Goal: Information Seeking & Learning: Learn about a topic

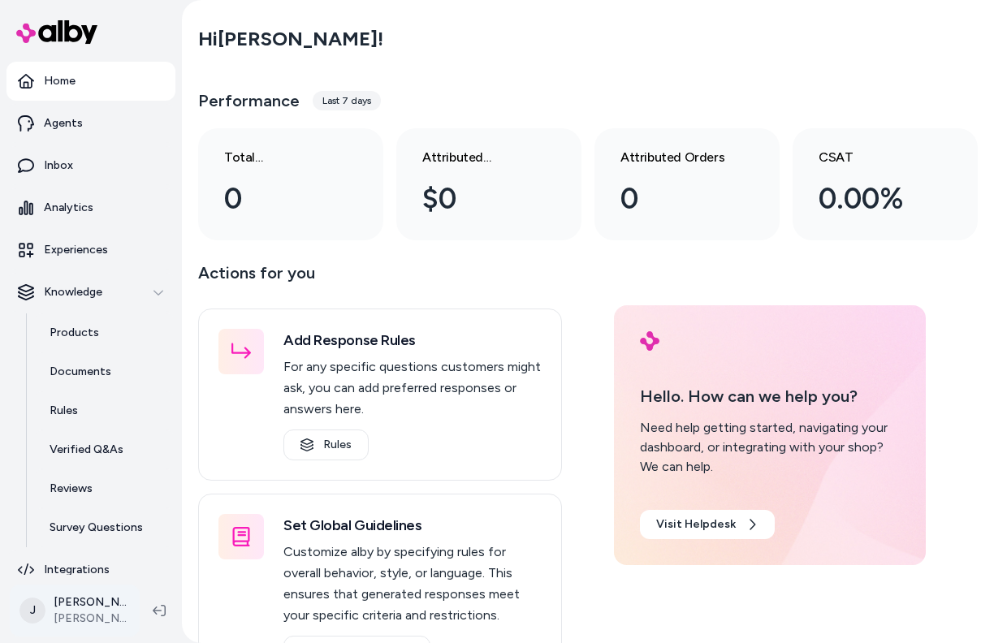
click at [119, 623] on html "Home Agents Inbox Analytics Experiences Knowledge Products Documents Rules Veri…" at bounding box center [497, 321] width 994 height 643
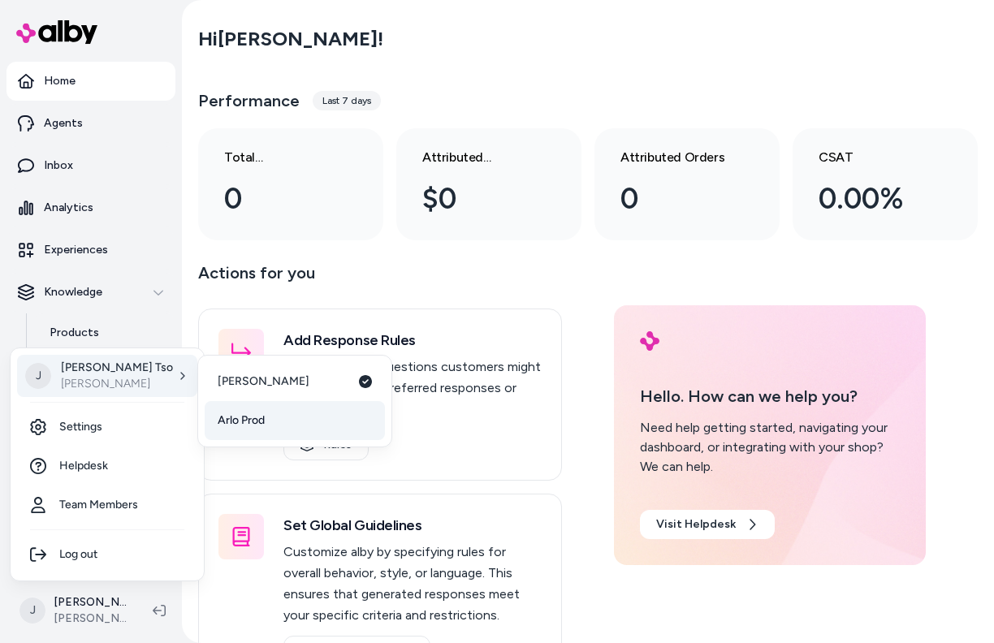
click at [244, 420] on span "Arlo Prod" at bounding box center [241, 421] width 47 height 16
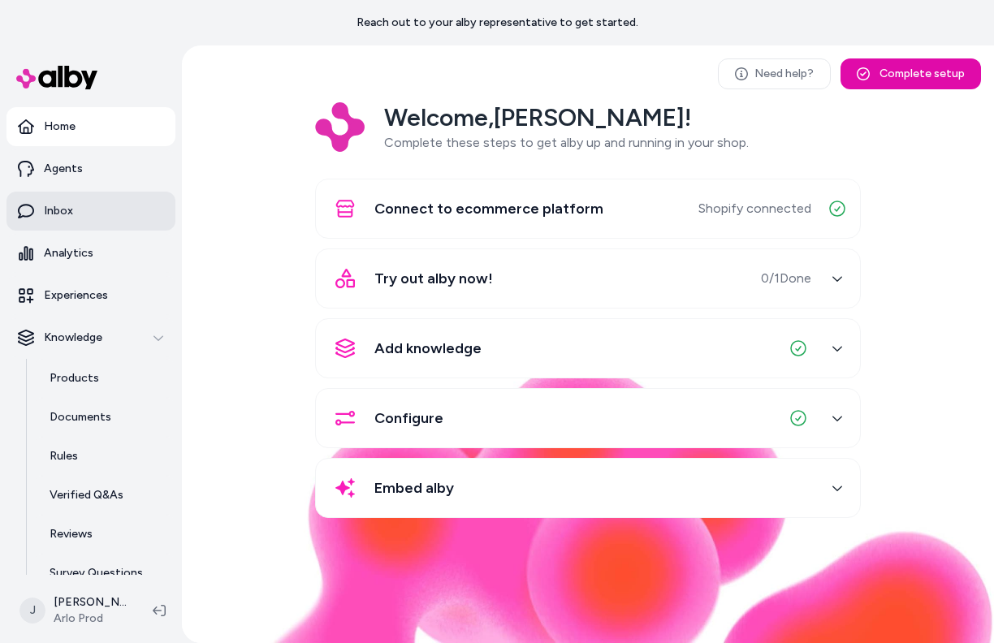
click at [71, 205] on p "Inbox" at bounding box center [58, 211] width 29 height 16
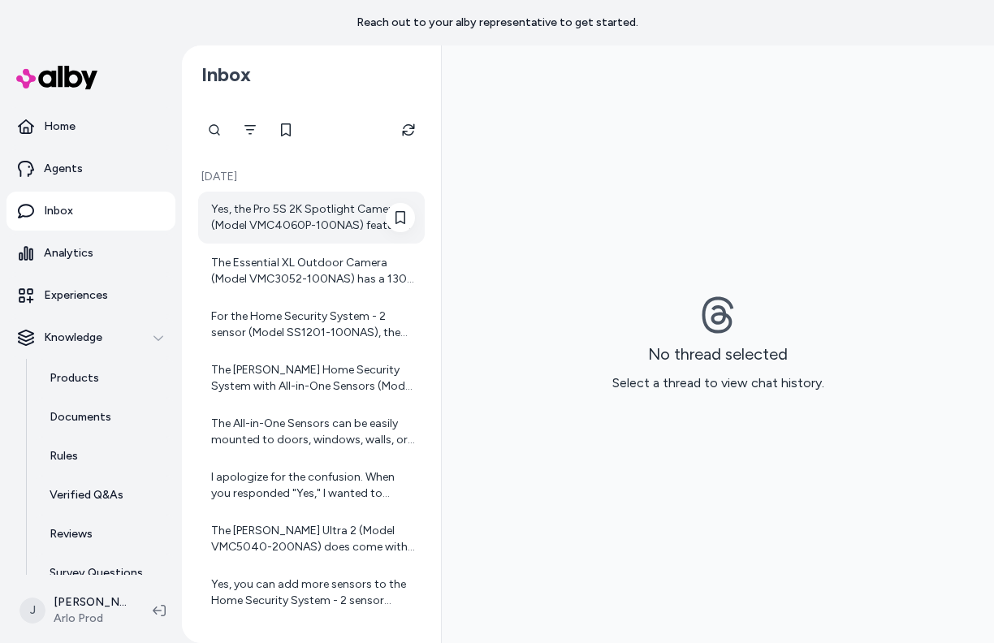
click at [261, 231] on div "Yes, the Pro 5S 2K Spotlight Camera (Model VMC4060P-100NAS) features 12x digita…" at bounding box center [313, 217] width 204 height 32
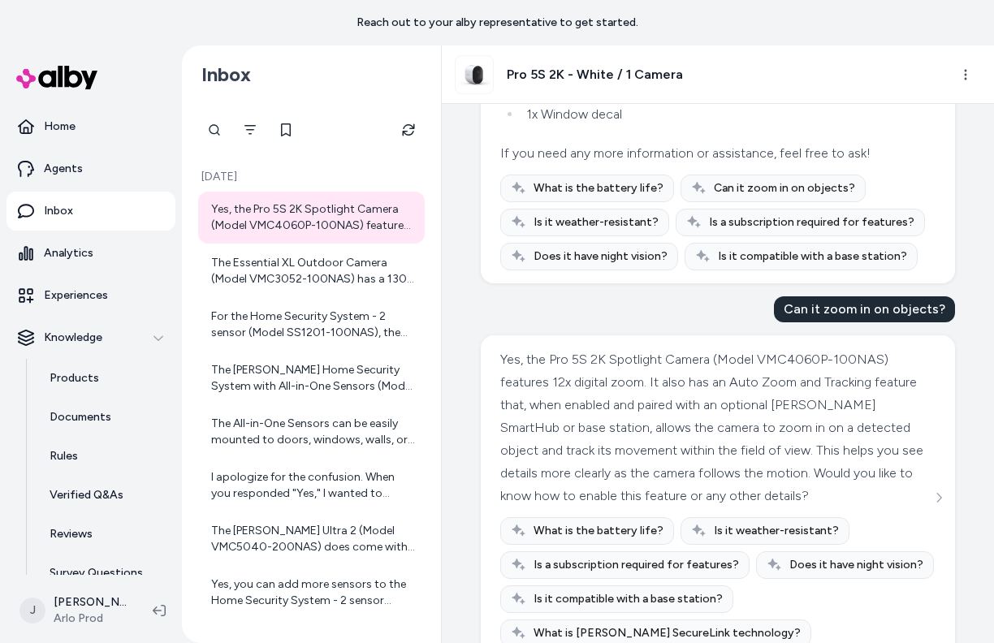
scroll to position [382, 0]
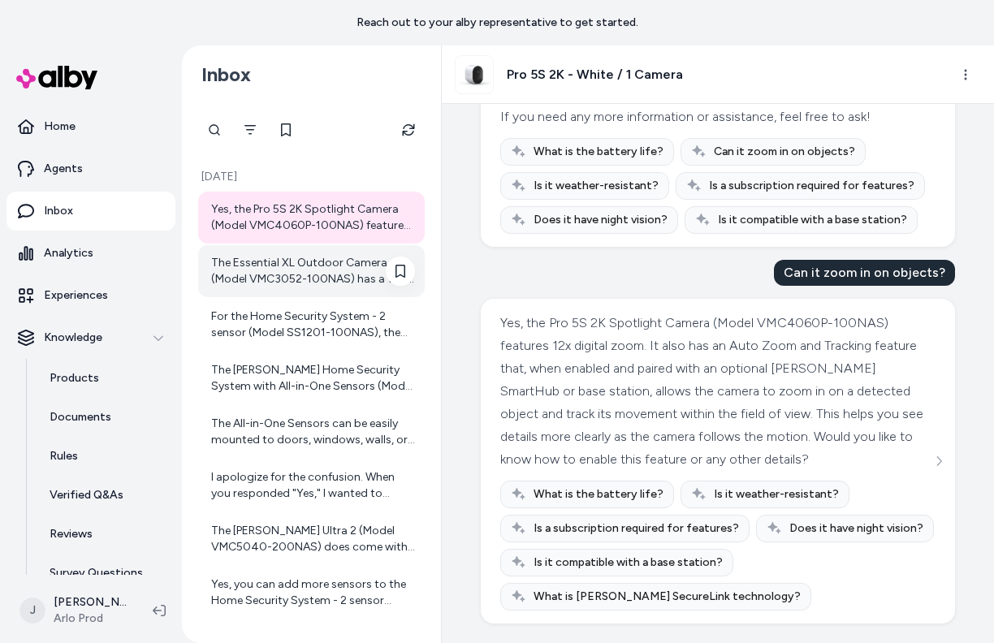
click at [283, 265] on div "The Essential XL Outdoor Camera (Model VMC3052-100NAS) has a 130-degree diagona…" at bounding box center [313, 271] width 204 height 32
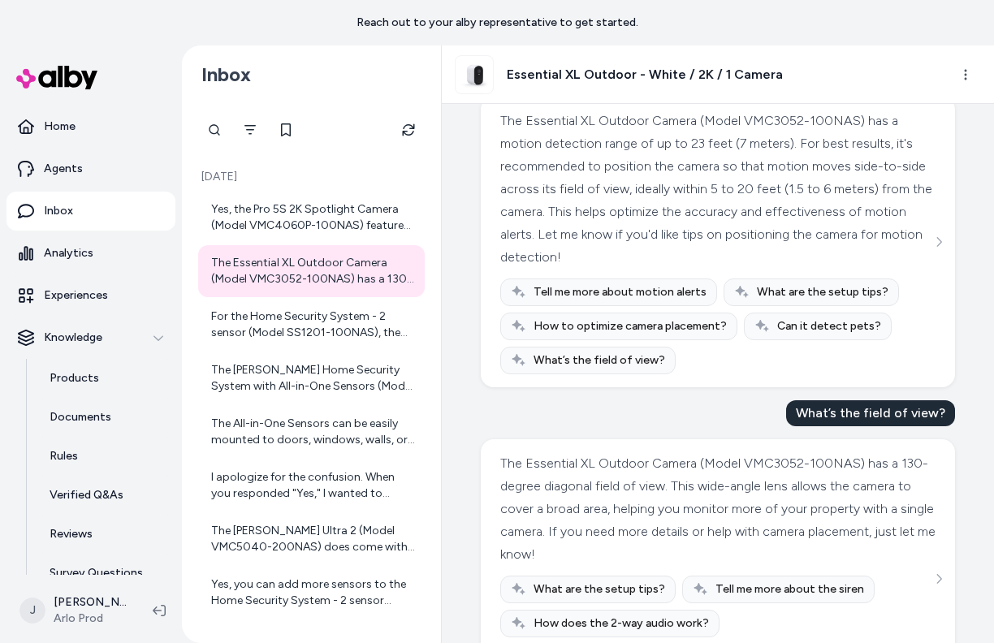
scroll to position [2055, 0]
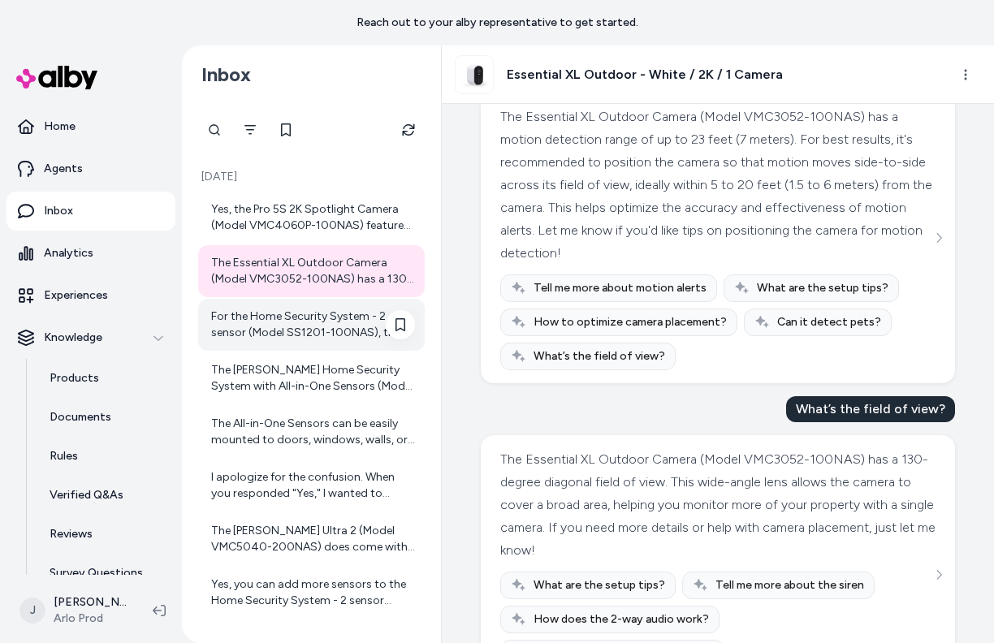
click at [292, 308] on div "For the Home Security System - 2 sensor (Model SS1201-100NAS), the battery life…" at bounding box center [311, 325] width 227 height 52
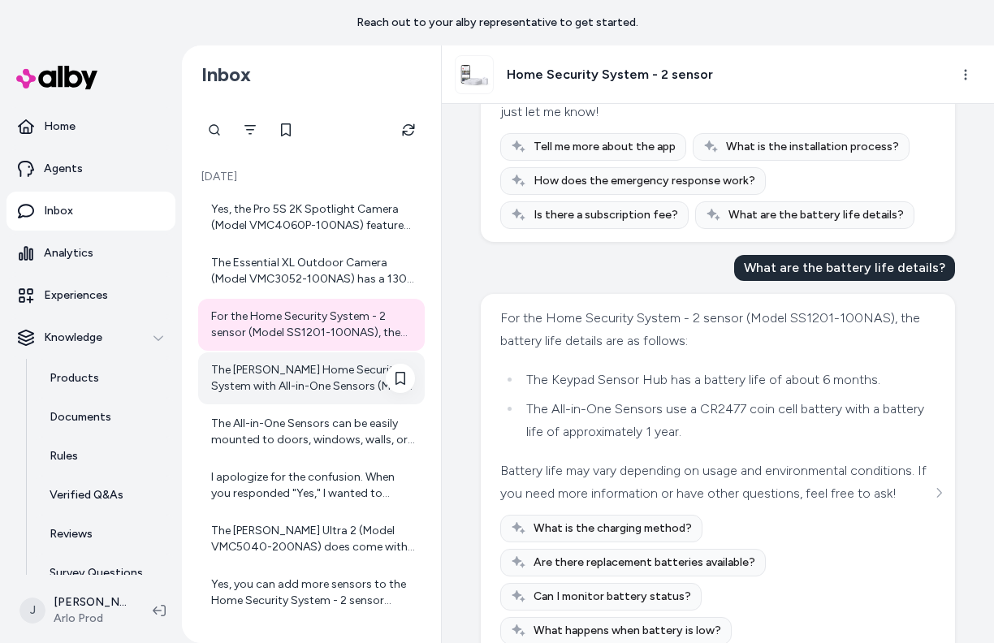
click at [300, 394] on div "The Arlo Home Security System with All-in-One Sensors (Model SS1201-100NAS) inc…" at bounding box center [313, 378] width 204 height 32
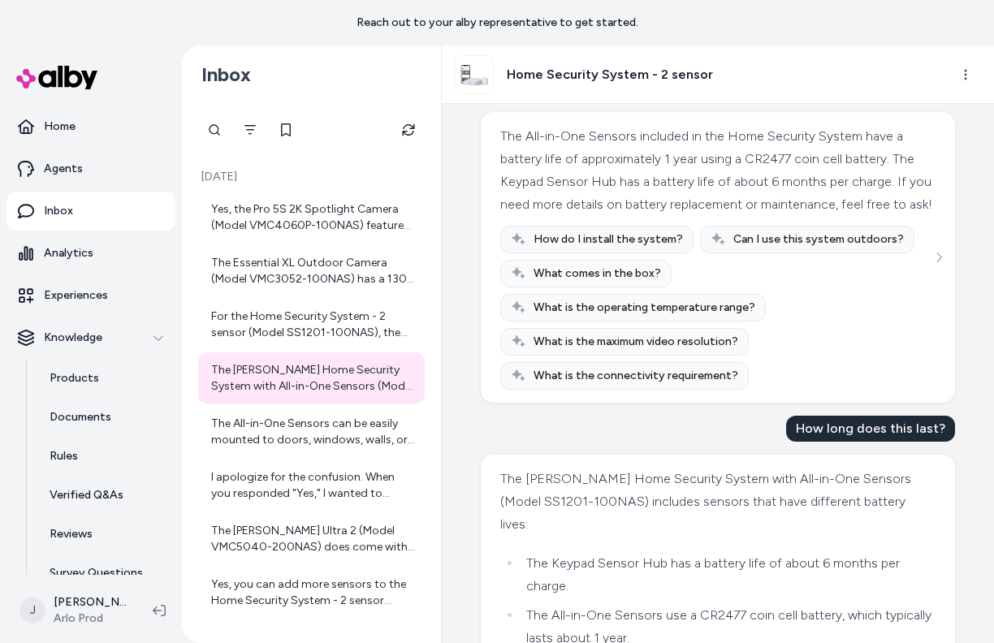
scroll to position [794, 0]
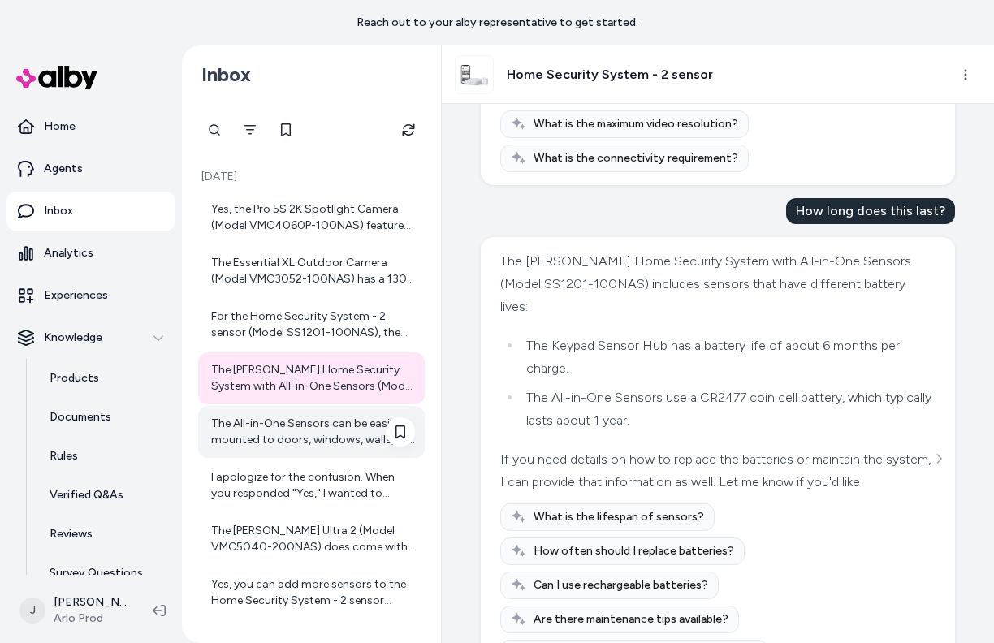
click at [249, 410] on div "The All-in-One Sensors can be easily mounted to doors, windows, walls, or any f…" at bounding box center [311, 432] width 227 height 52
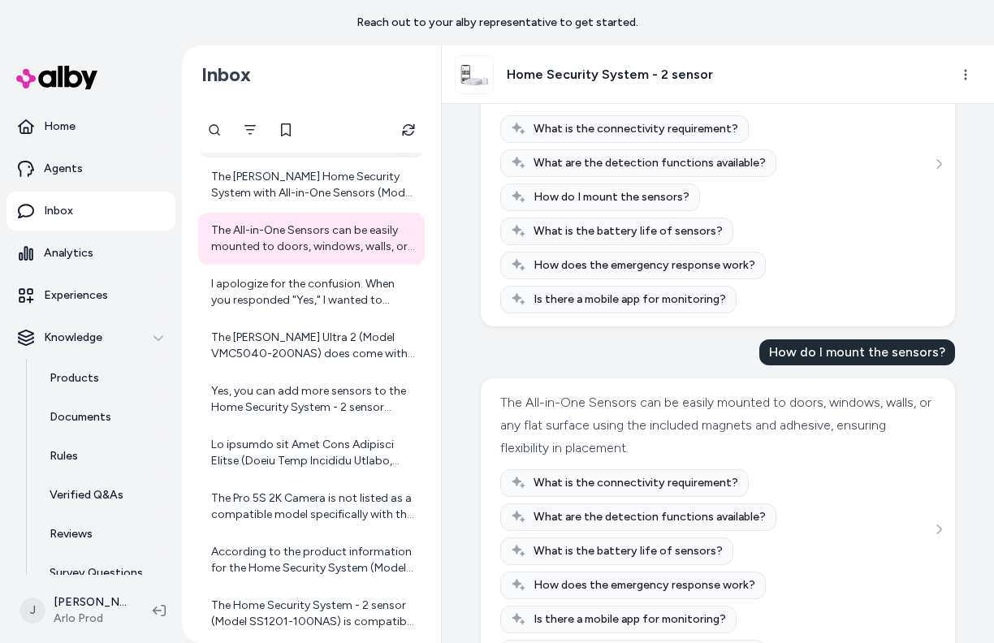
scroll to position [227, 0]
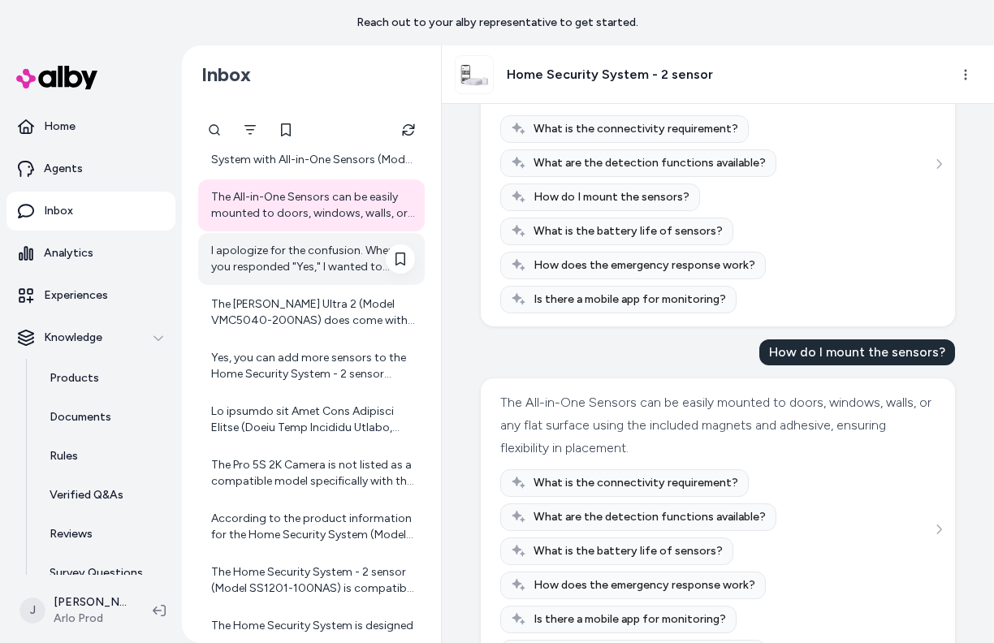
click at [256, 247] on div "I apologize for the confusion. When you responded "Yes," I wanted to clarify yo…" at bounding box center [313, 259] width 204 height 32
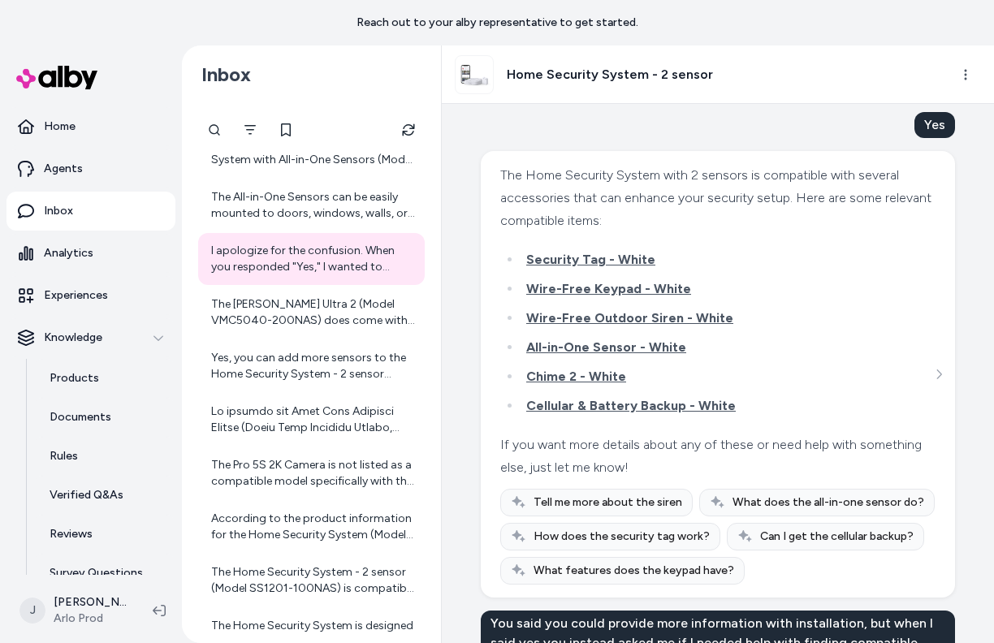
scroll to position [1385, 0]
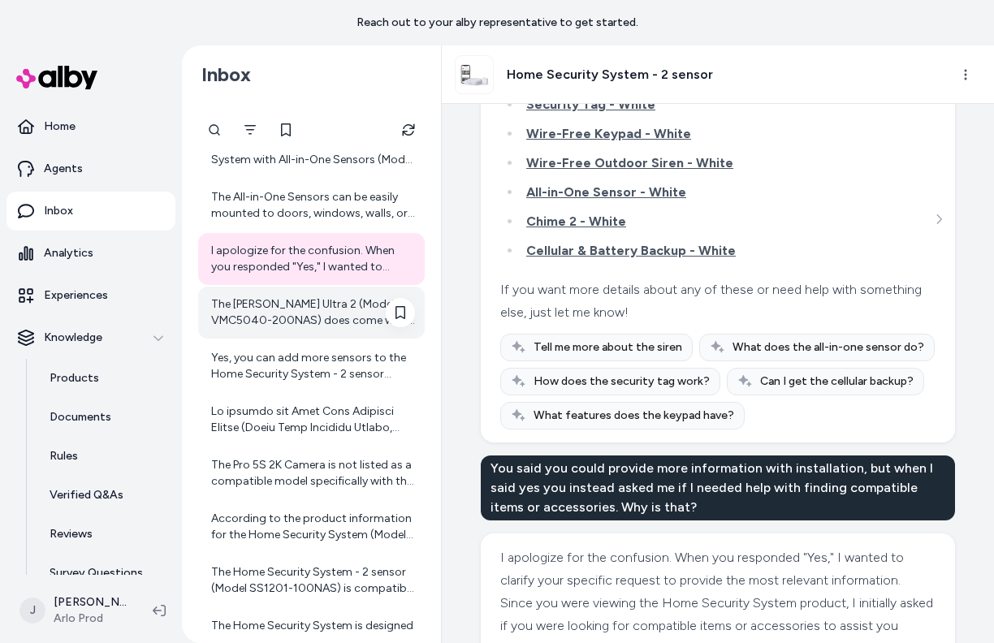
click at [288, 305] on div "The Arlo Ultra 2 (Model VMC5040-200NAS) does come with a limited warranty, but …" at bounding box center [313, 312] width 204 height 32
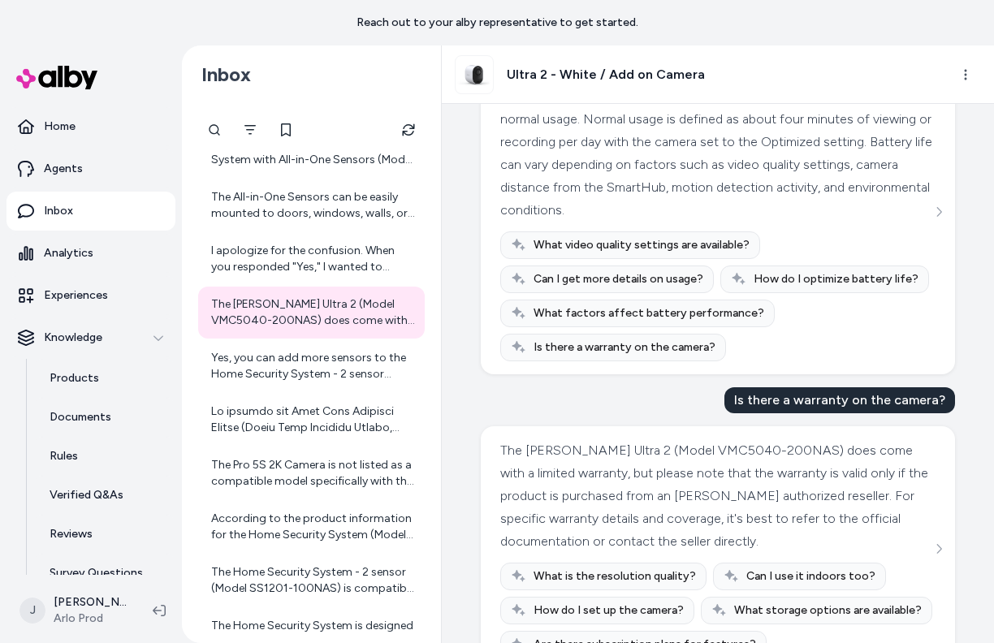
scroll to position [1020, 0]
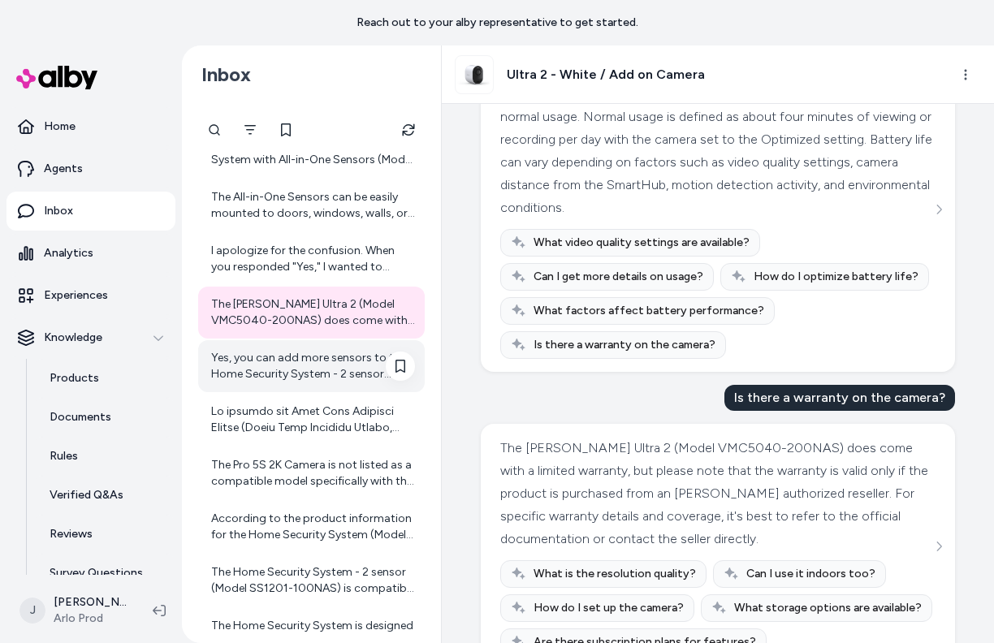
click at [324, 383] on div "Yes, you can add more sensors to the Home Security System - 2 sensor (Model SS1…" at bounding box center [311, 366] width 227 height 52
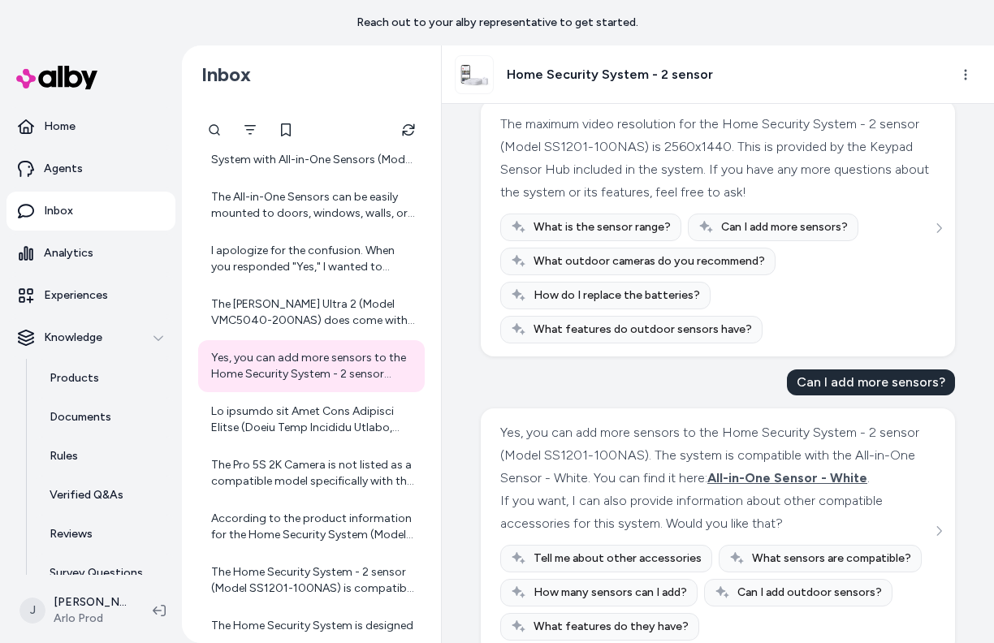
scroll to position [996, 0]
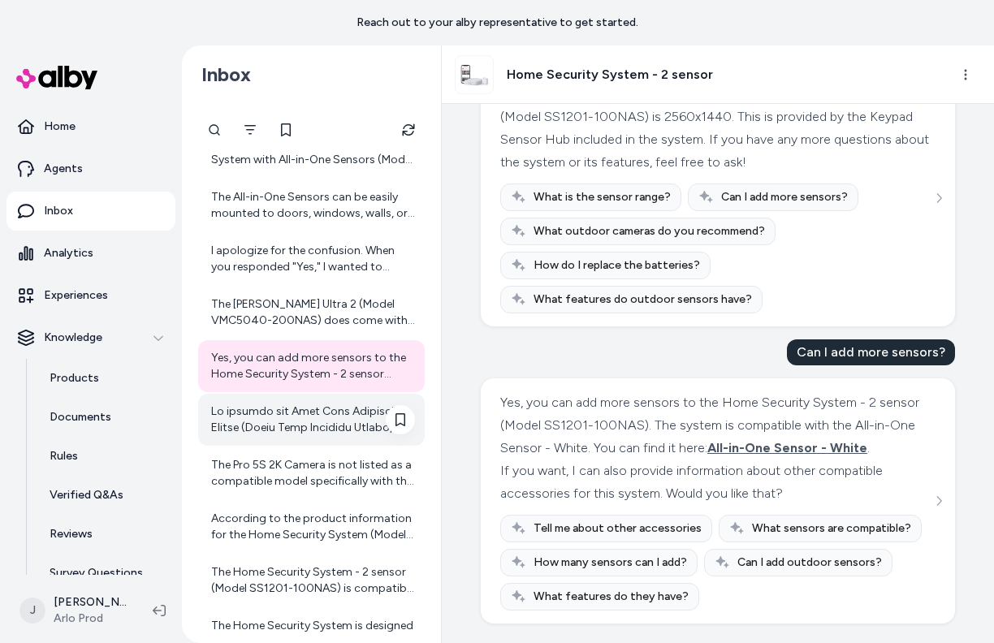
click at [357, 421] on div at bounding box center [313, 420] width 204 height 32
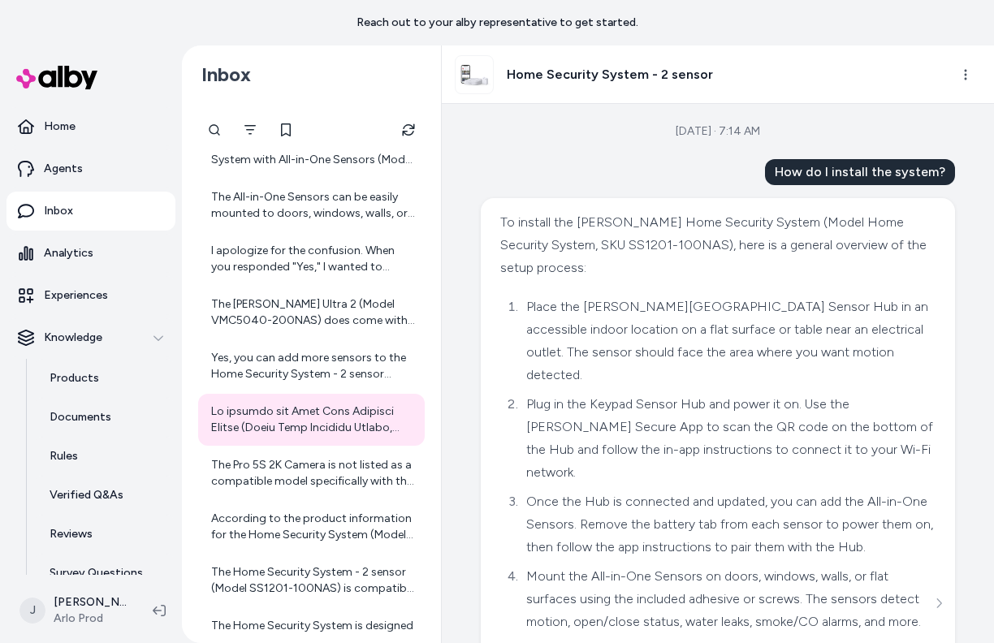
scroll to position [294, 0]
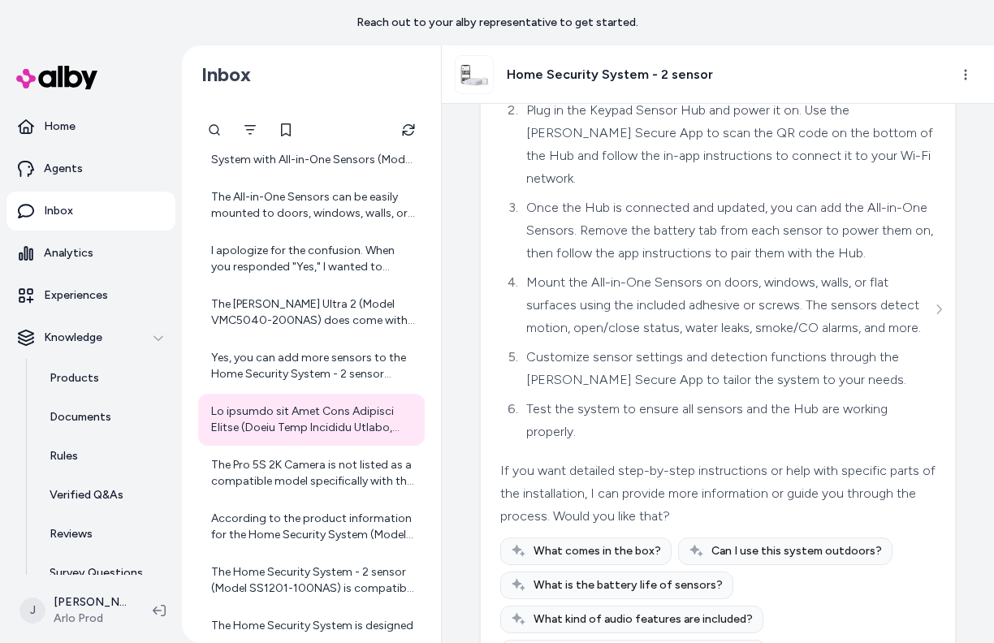
click at [281, 499] on div "Yes, the Pro 5S 2K Spotlight Camera (Model VMC4060P-100NAS) features 12x digita…" at bounding box center [311, 580] width 227 height 1231
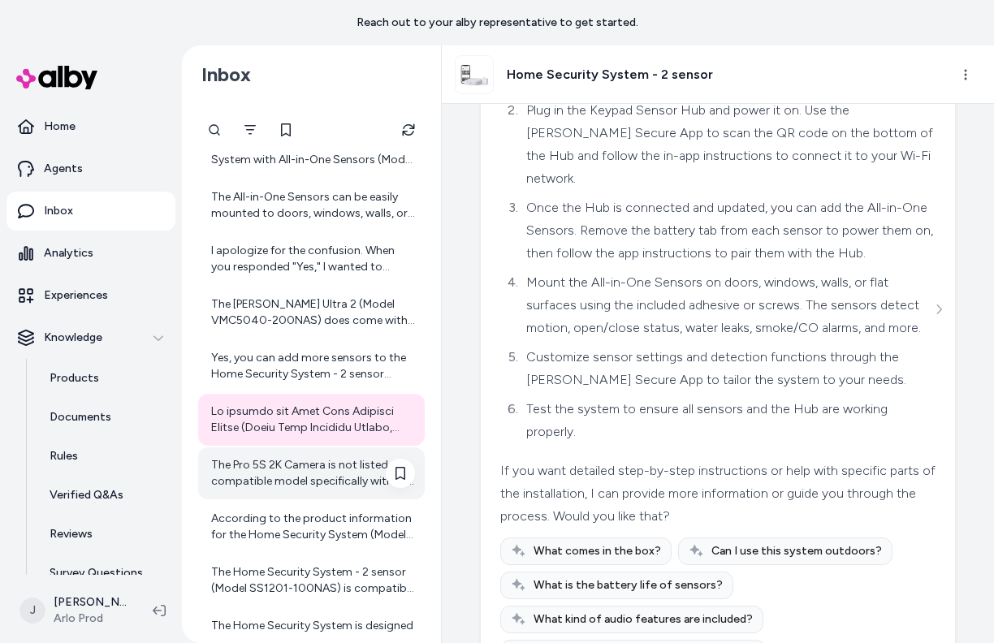
click at [282, 483] on div "The Pro 5S 2K Camera is not listed as a compatible model specifically with the …" at bounding box center [313, 473] width 204 height 32
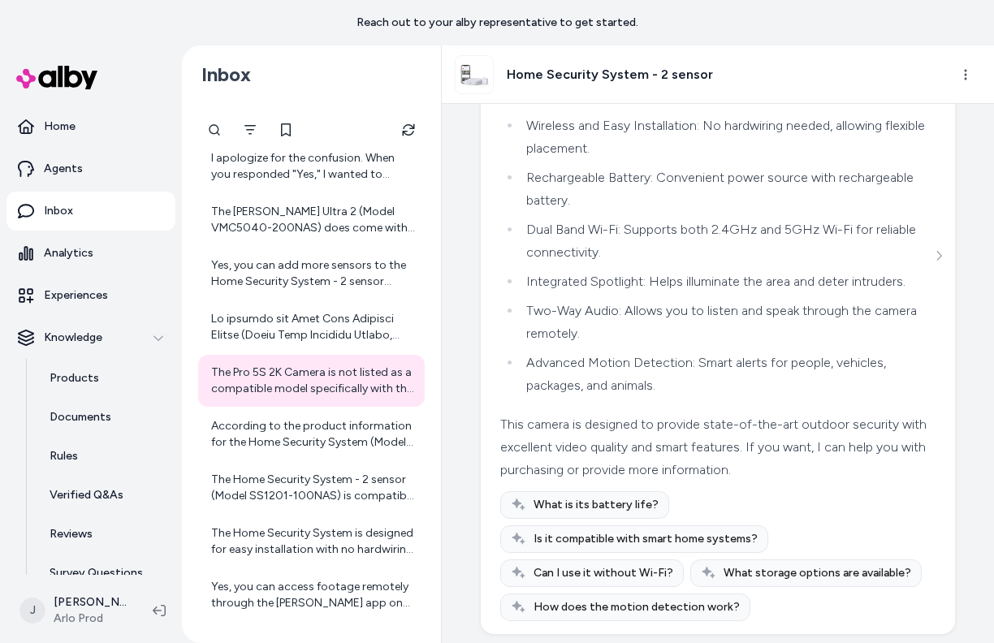
scroll to position [2513, 0]
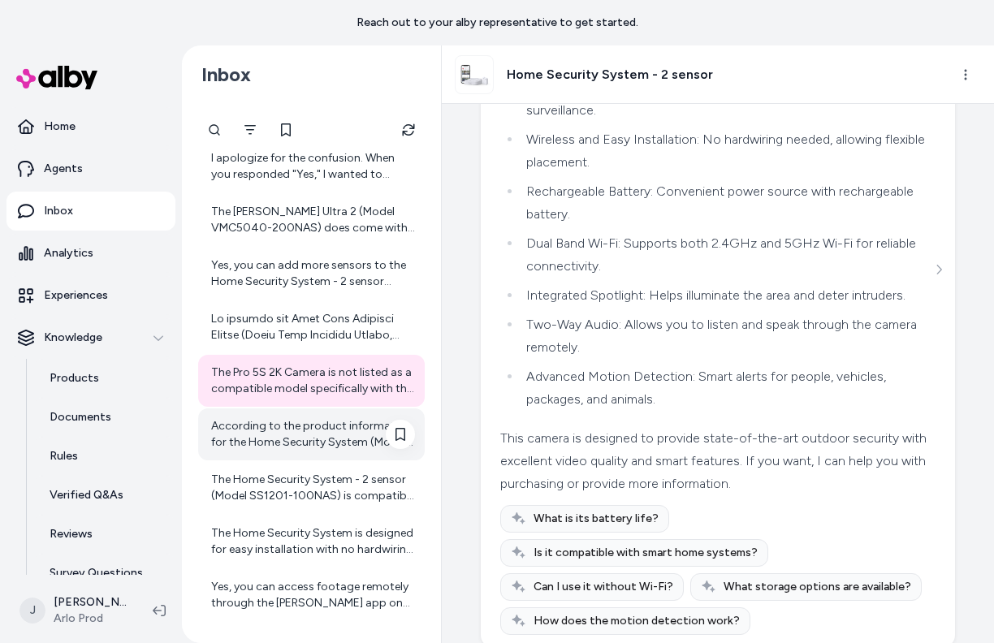
click at [309, 450] on div "According to the product information for the Home Security System (Model SS1201…" at bounding box center [313, 434] width 204 height 32
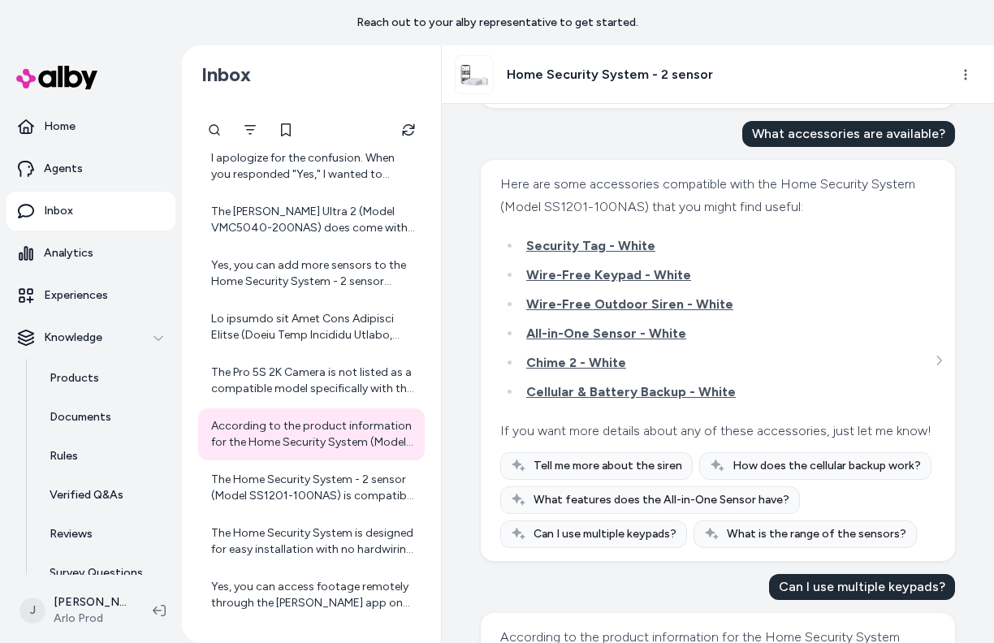
scroll to position [1959, 0]
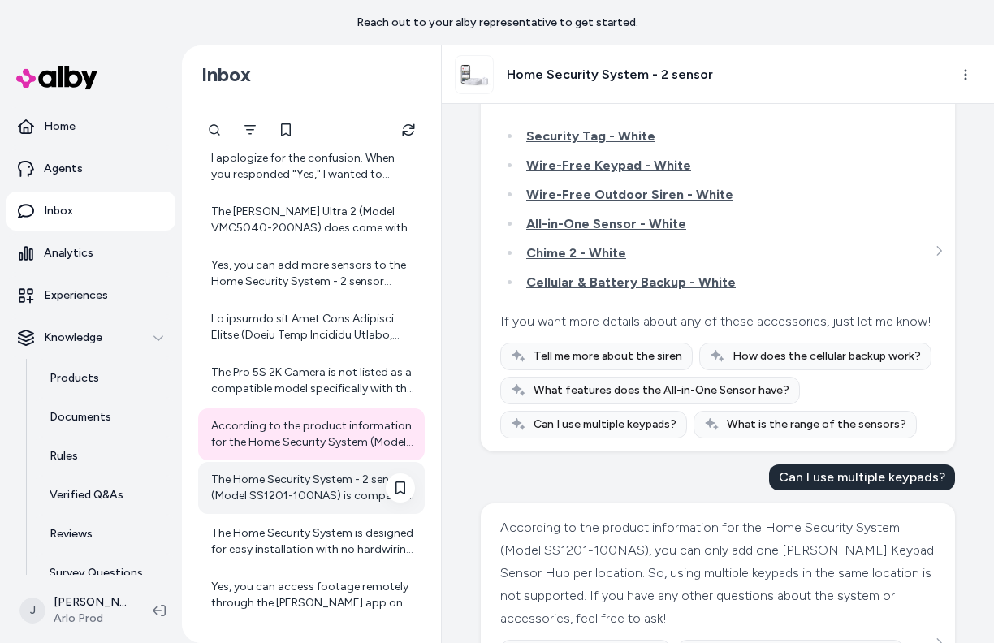
click at [308, 499] on div "The Home Security System - 2 sensor (Model SS1201-100NAS) is compatible with va…" at bounding box center [313, 488] width 204 height 32
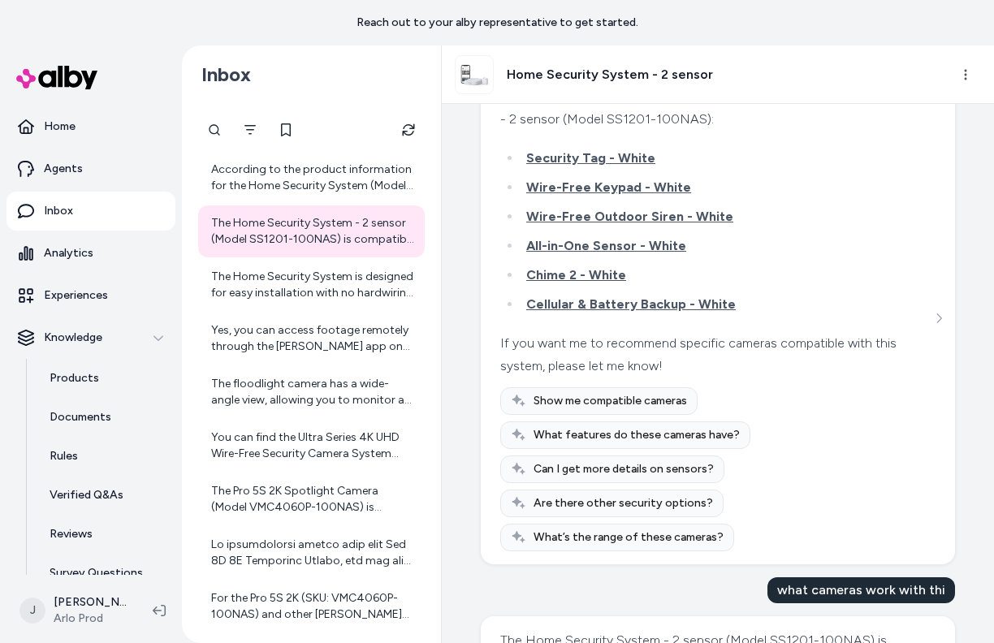
scroll to position [1182, 0]
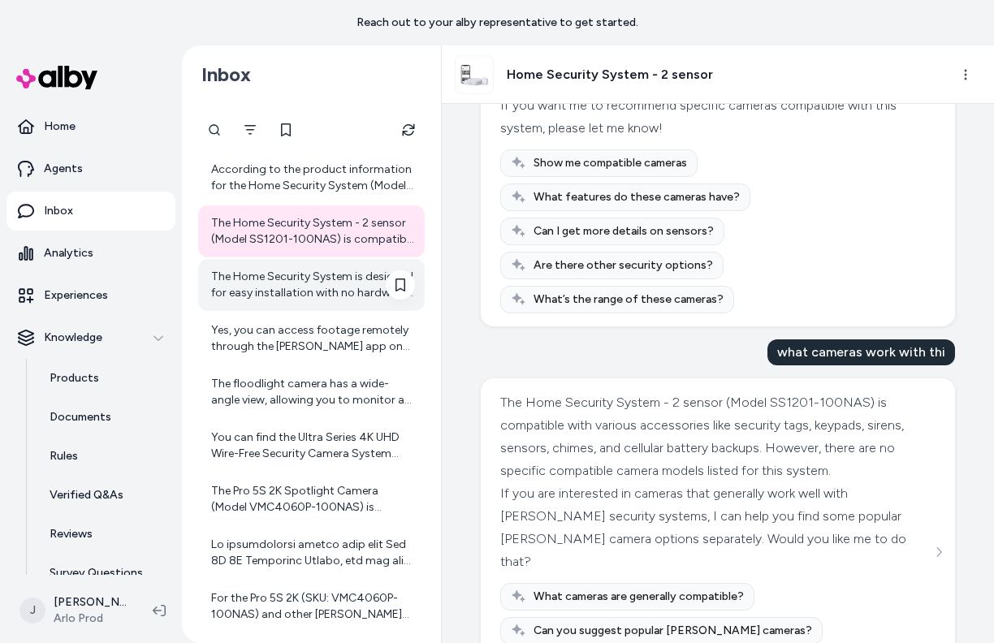
click at [314, 298] on div "The Home Security System is designed for easy installation with no hardwiring r…" at bounding box center [313, 285] width 204 height 32
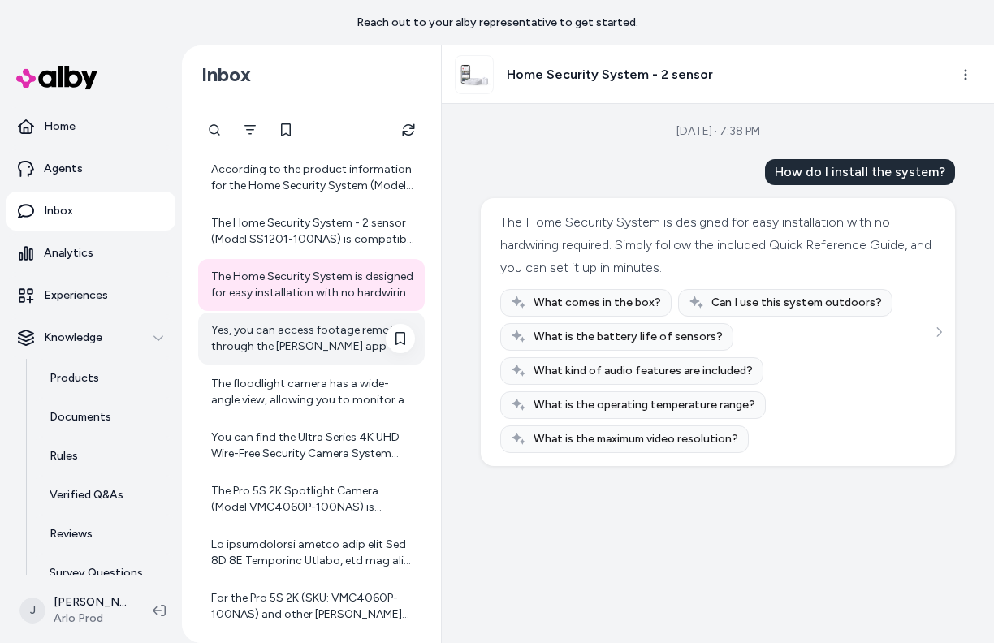
click at [300, 358] on div "Yes, you can access footage remotely through the Arlo app on your smartphone, a…" at bounding box center [311, 339] width 227 height 52
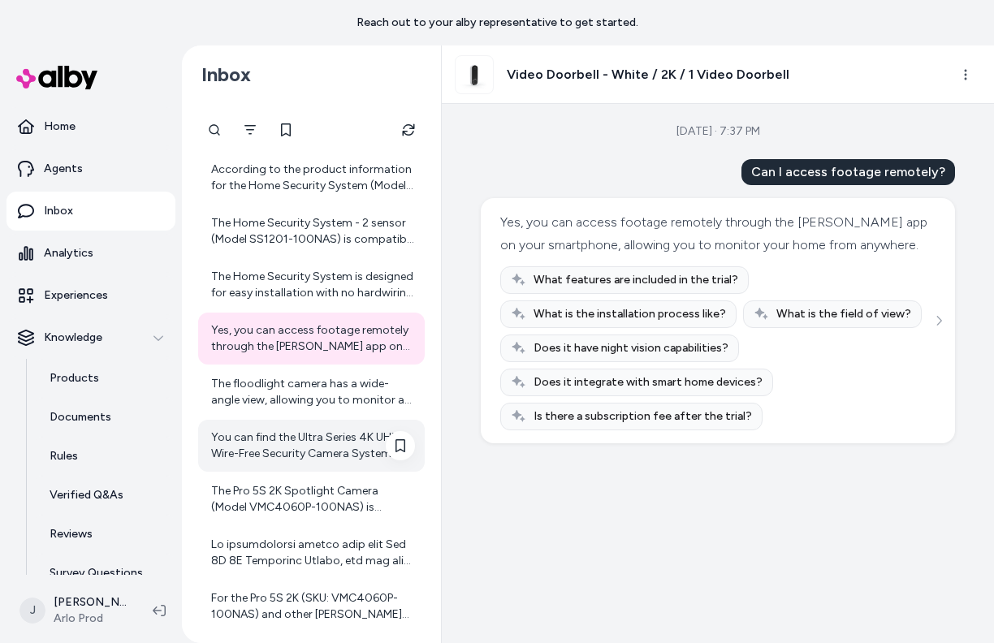
click at [313, 431] on div "You can find the Ultra Series 4K UHD Wire-Free Security Camera System User Manu…" at bounding box center [313, 446] width 204 height 32
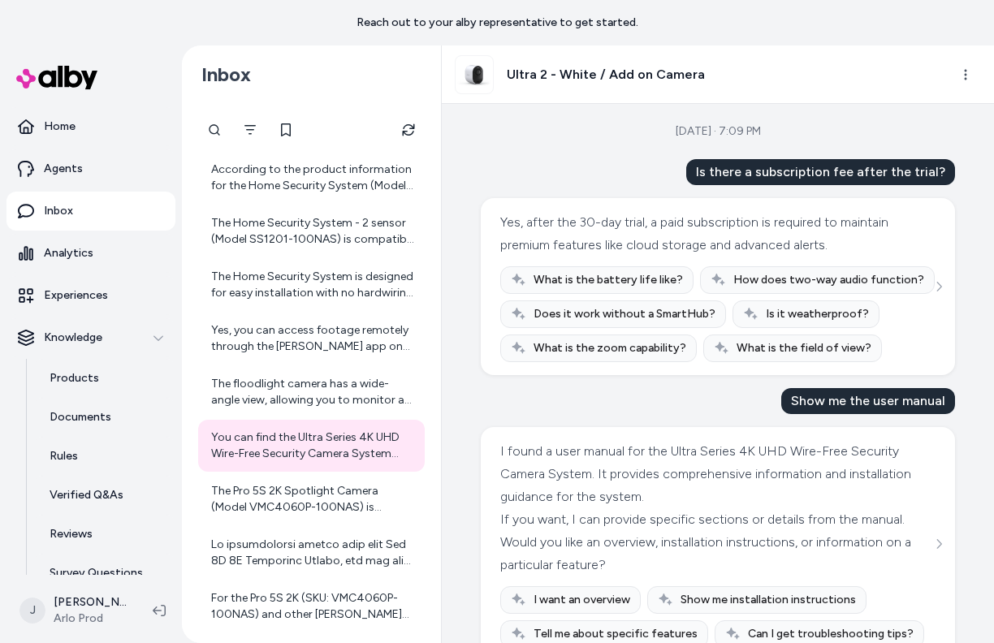
scroll to position [335, 0]
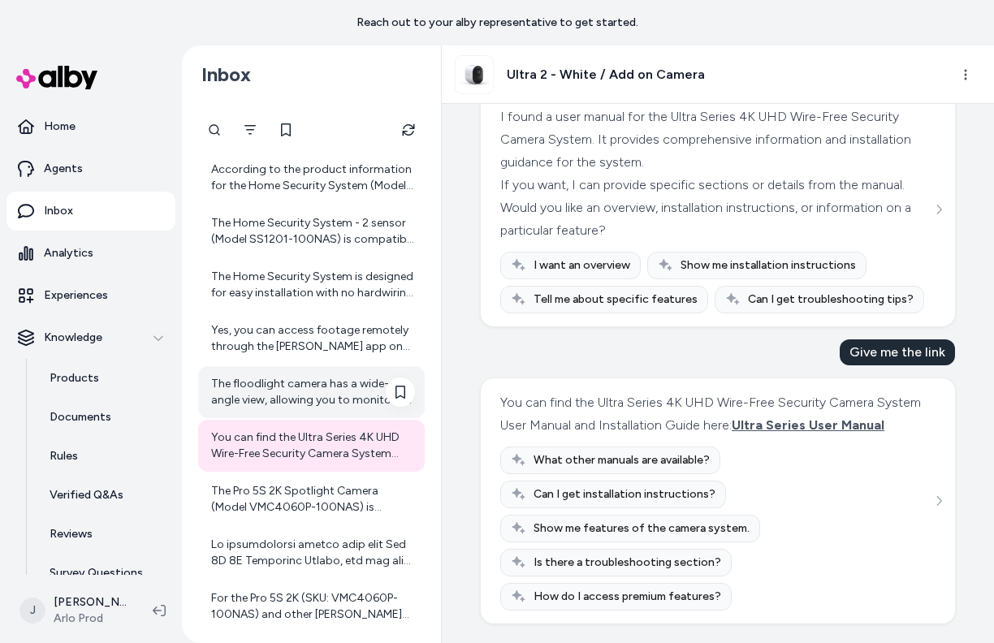
click at [339, 408] on div "The floodlight camera has a wide-angle view, allowing you to monitor a larger a…" at bounding box center [311, 392] width 227 height 52
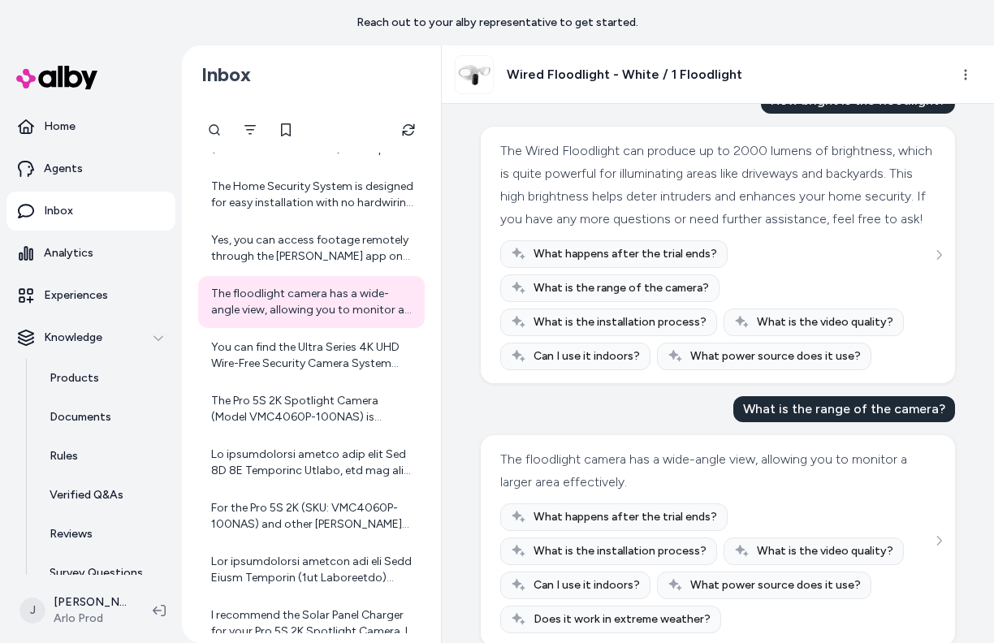
scroll to position [94, 0]
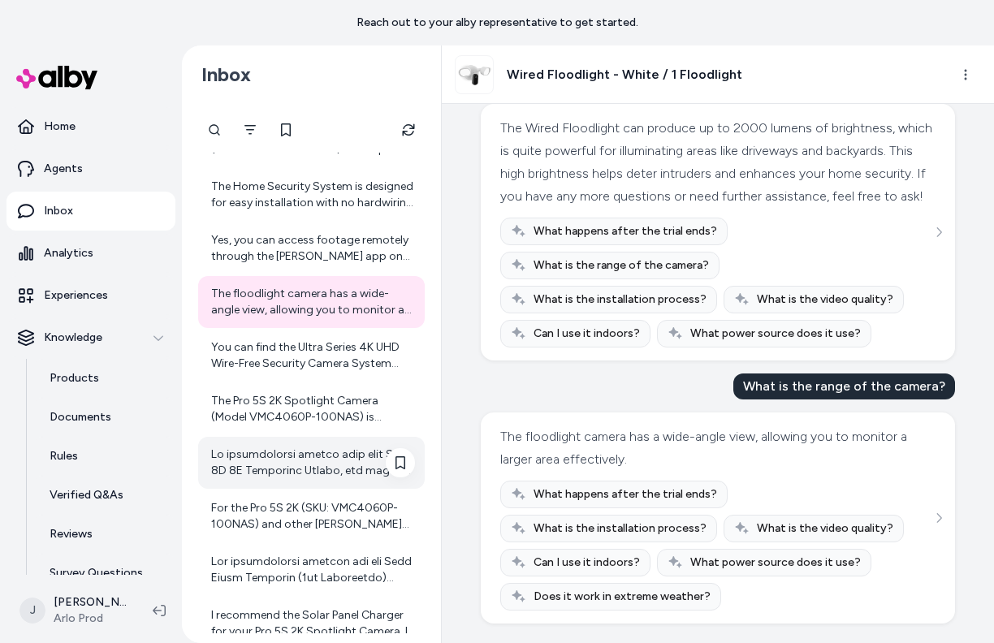
click at [270, 481] on div at bounding box center [311, 463] width 227 height 52
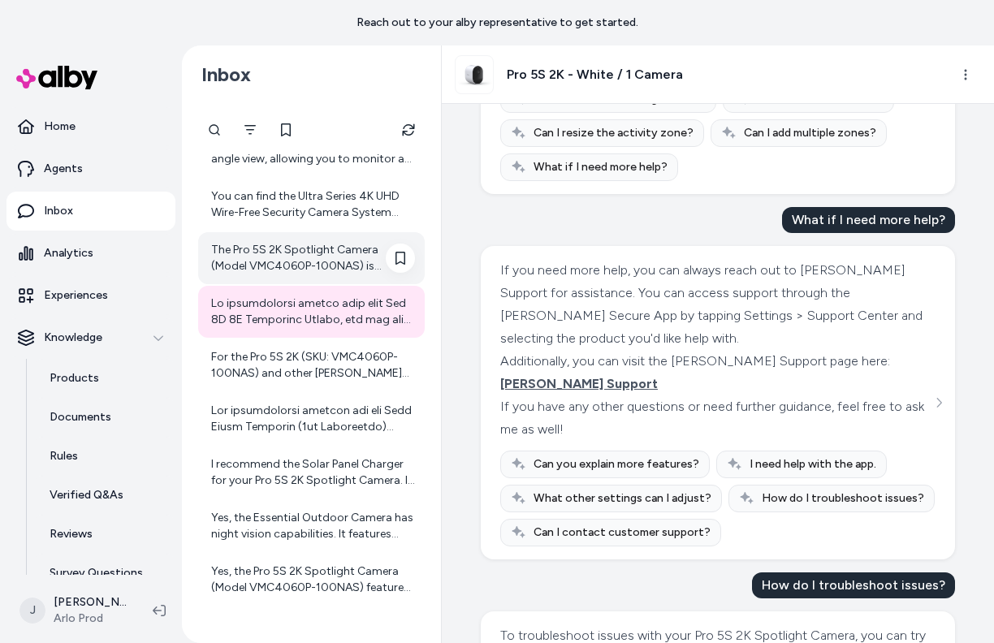
scroll to position [834, 0]
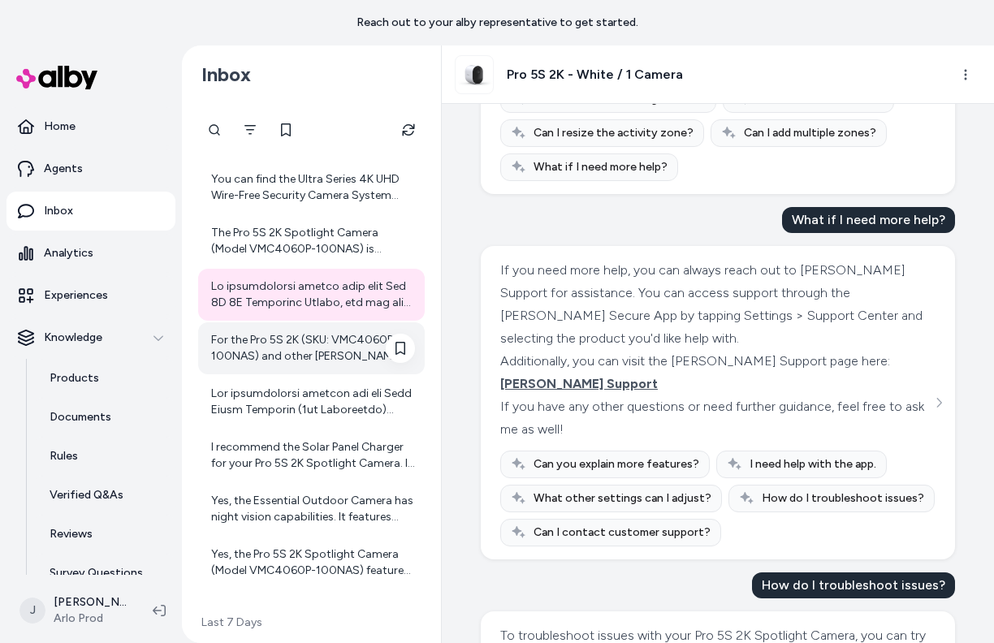
click at [290, 360] on div "For the Pro 5S 2K (SKU: VMC4060P-100NAS) and other Arlo cameras, a subscription…" at bounding box center [313, 348] width 204 height 32
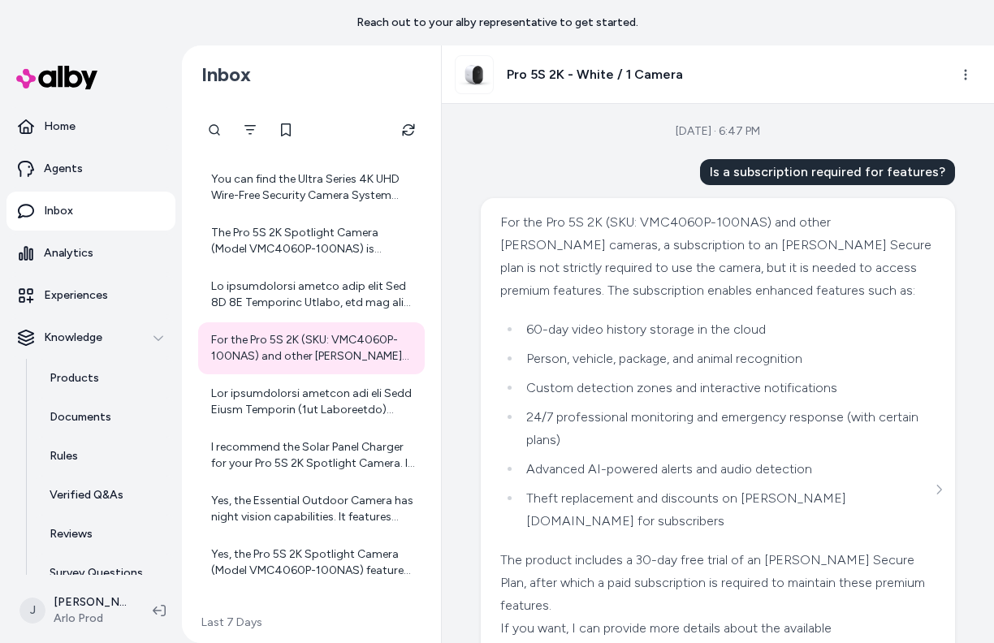
scroll to position [112, 0]
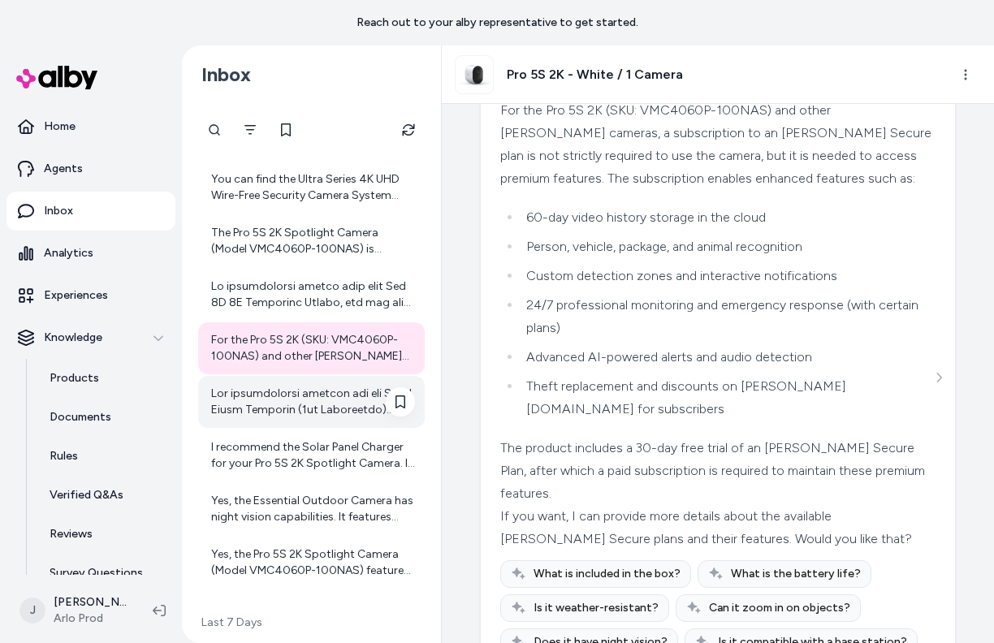
click at [238, 405] on div at bounding box center [313, 402] width 204 height 32
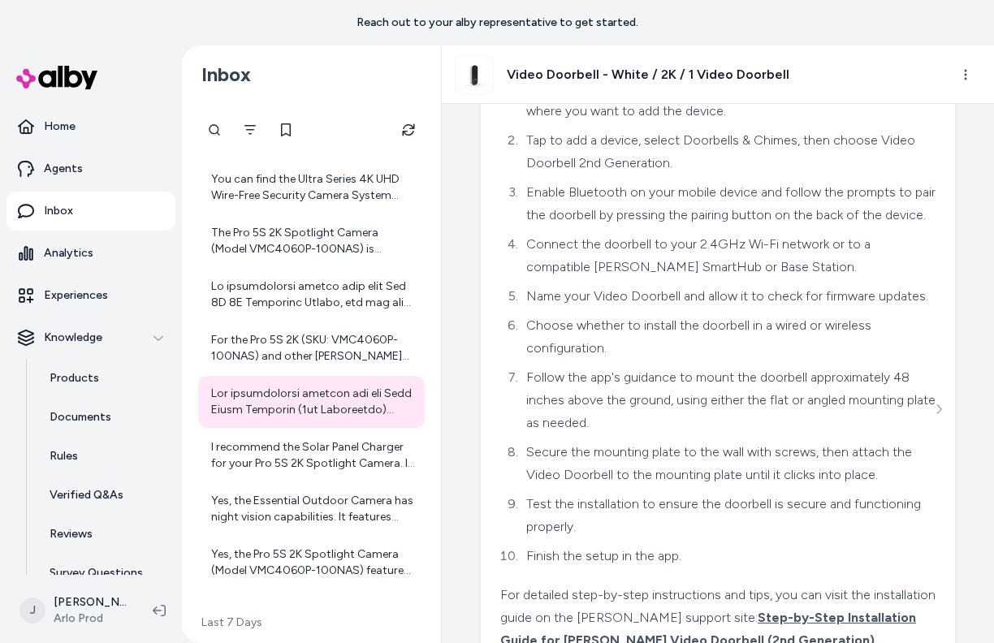
scroll to position [547, 0]
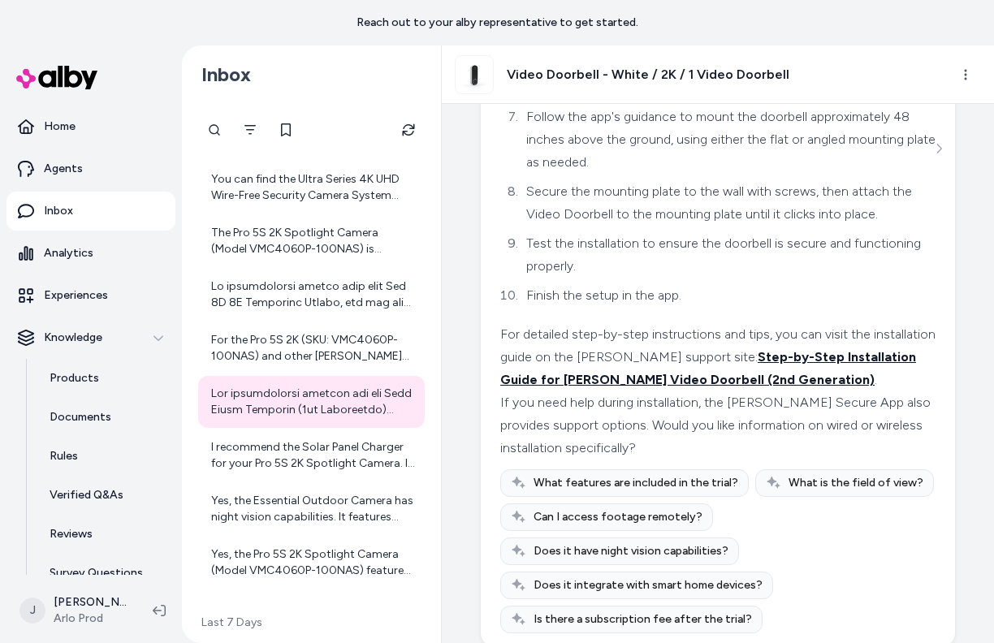
click at [540, 360] on span "Step-by-Step Installation Guide for Arlo Video Doorbell (2nd Generation)" at bounding box center [708, 368] width 416 height 38
click at [628, 429] on div "If you need help during installation, the Arlo Secure App also provides support…" at bounding box center [717, 425] width 435 height 68
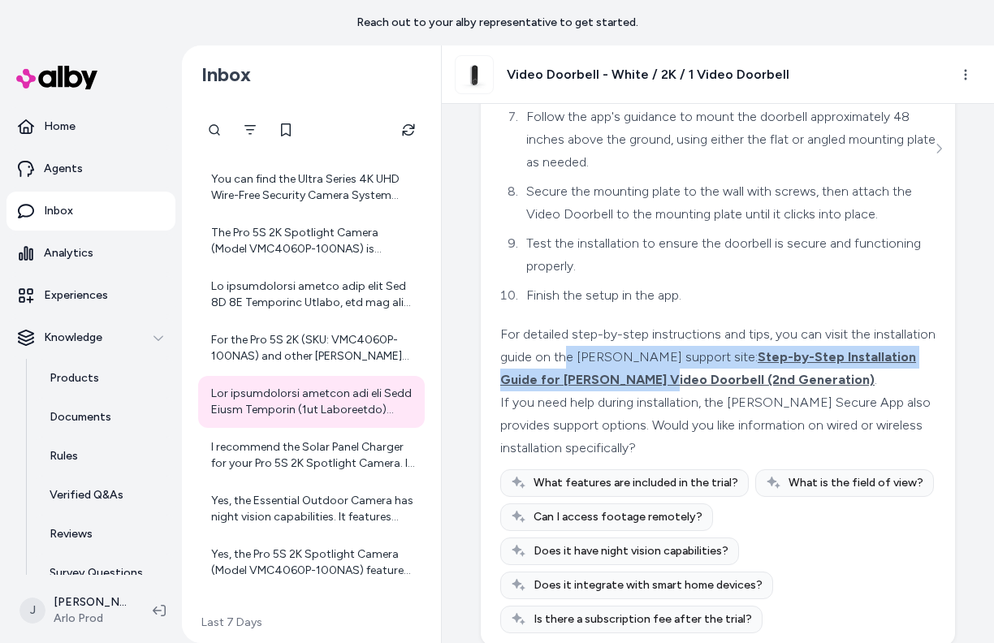
drag, startPoint x: 566, startPoint y: 361, endPoint x: 568, endPoint y: 343, distance: 18.8
click at [568, 343] on div "For detailed step-by-step instructions and tips, you can visit the installation…" at bounding box center [717, 357] width 435 height 68
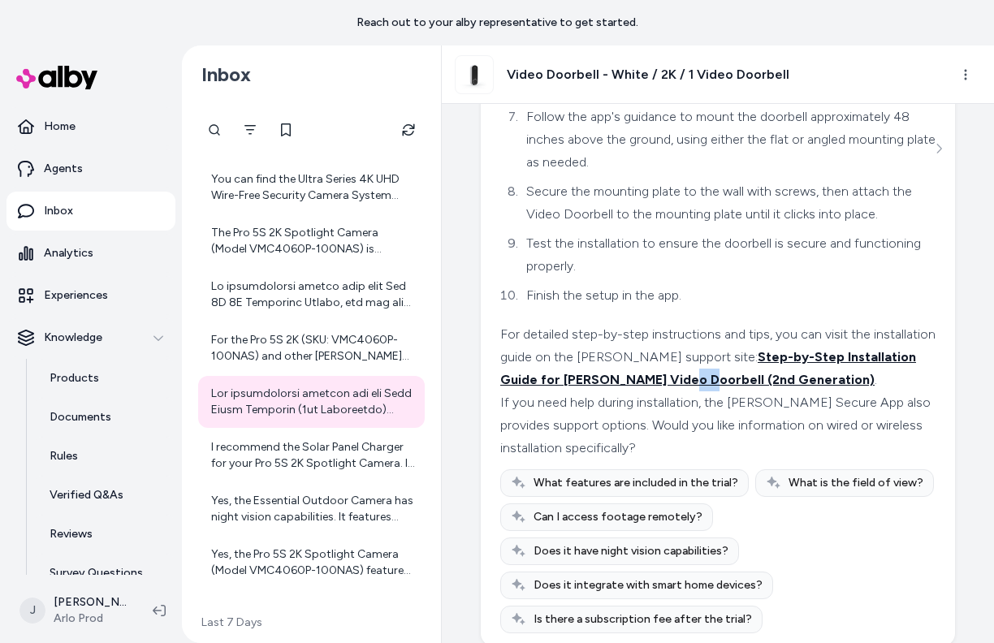
drag, startPoint x: 586, startPoint y: 355, endPoint x: 600, endPoint y: 359, distance: 15.2
click at [599, 359] on span "Step-by-Step Installation Guide for Arlo Video Doorbell (2nd Generation)" at bounding box center [708, 368] width 416 height 38
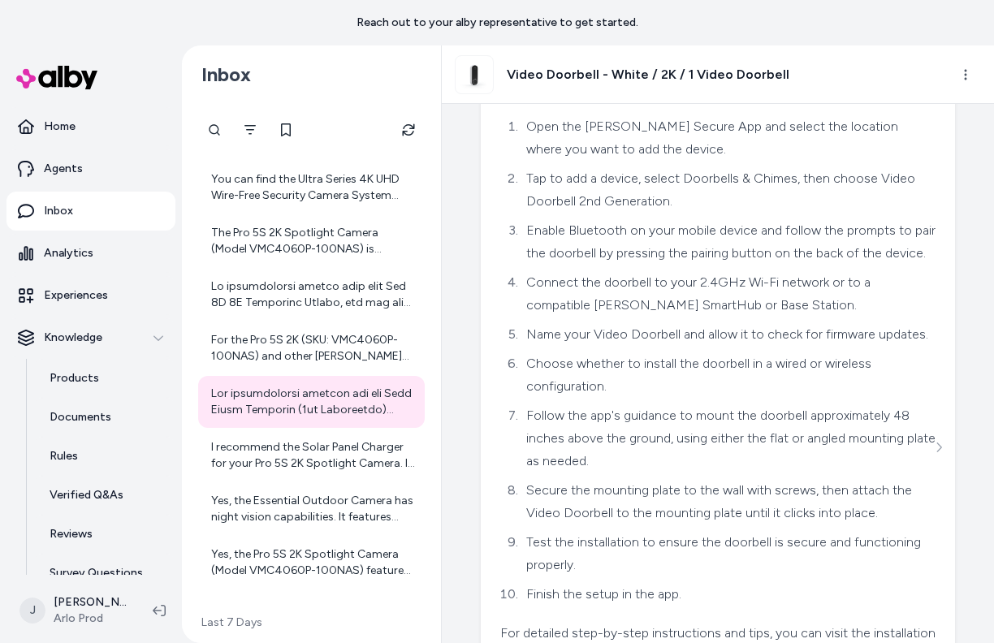
scroll to position [164, 0]
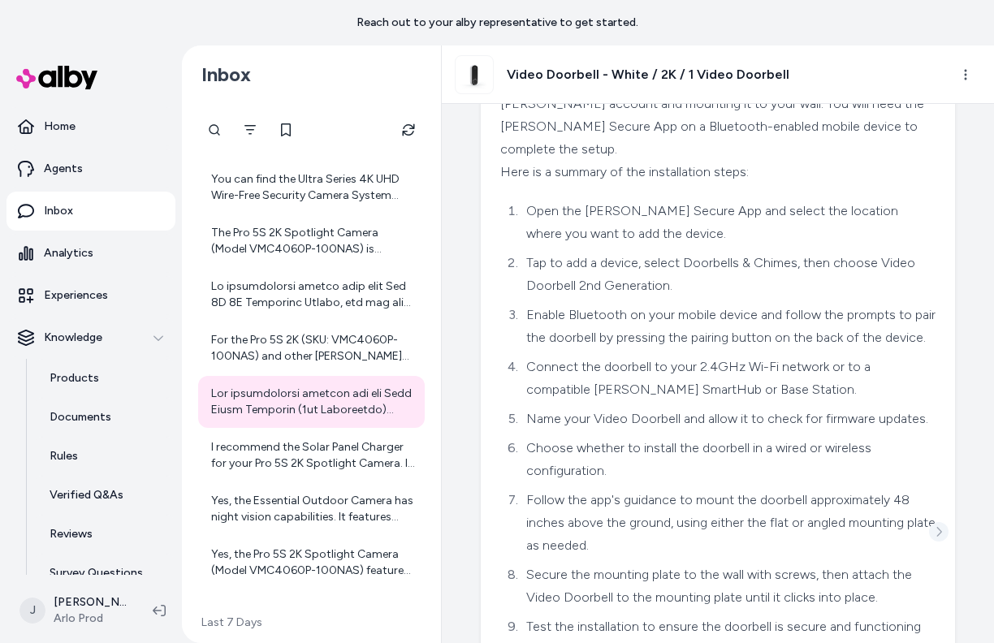
click at [936, 526] on icon "See more" at bounding box center [938, 531] width 11 height 11
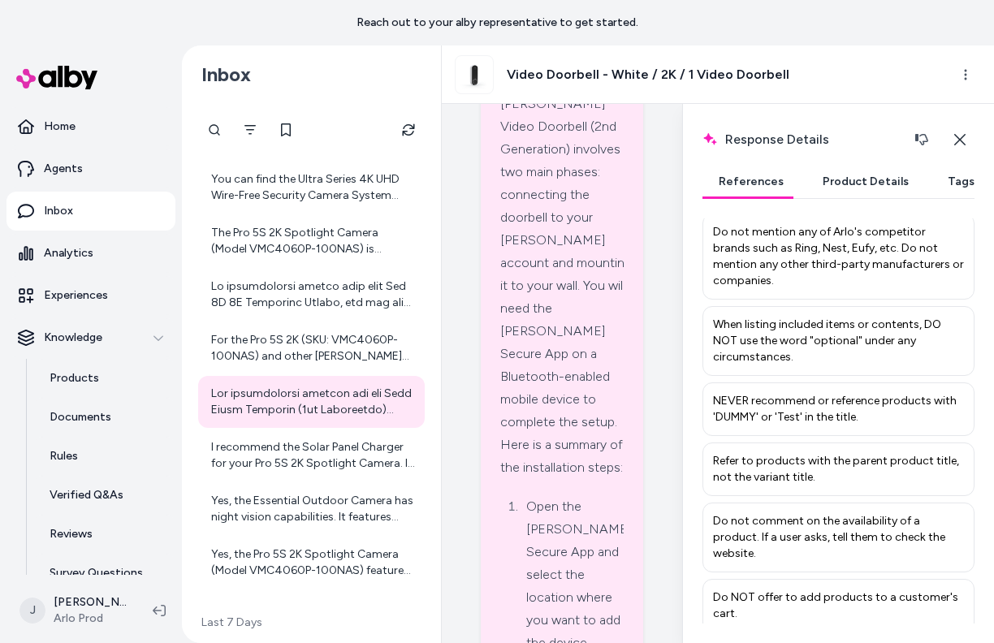
scroll to position [660, 0]
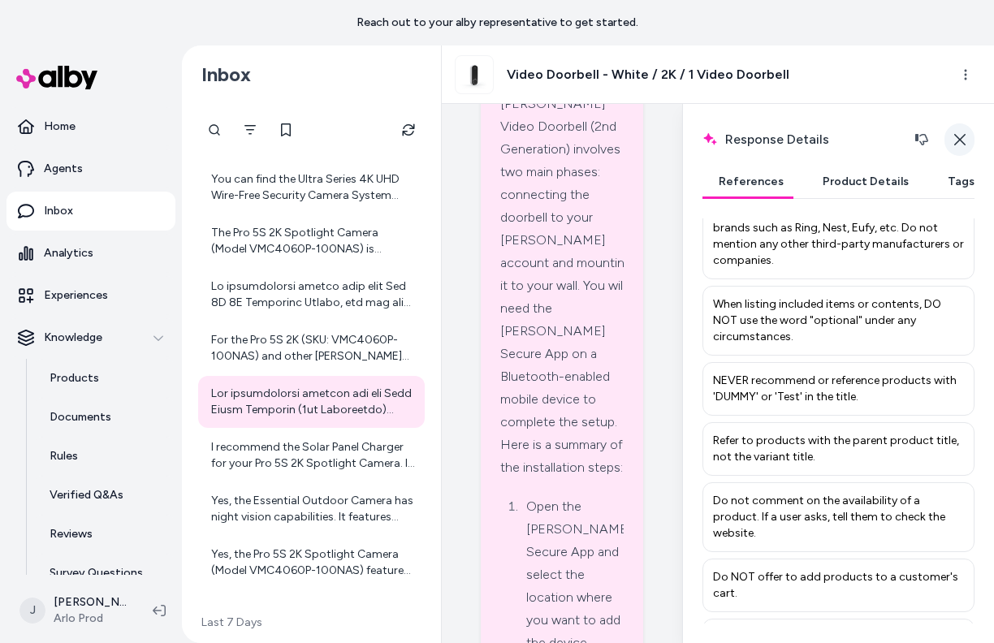
click at [953, 140] on icon "button" at bounding box center [959, 139] width 13 height 13
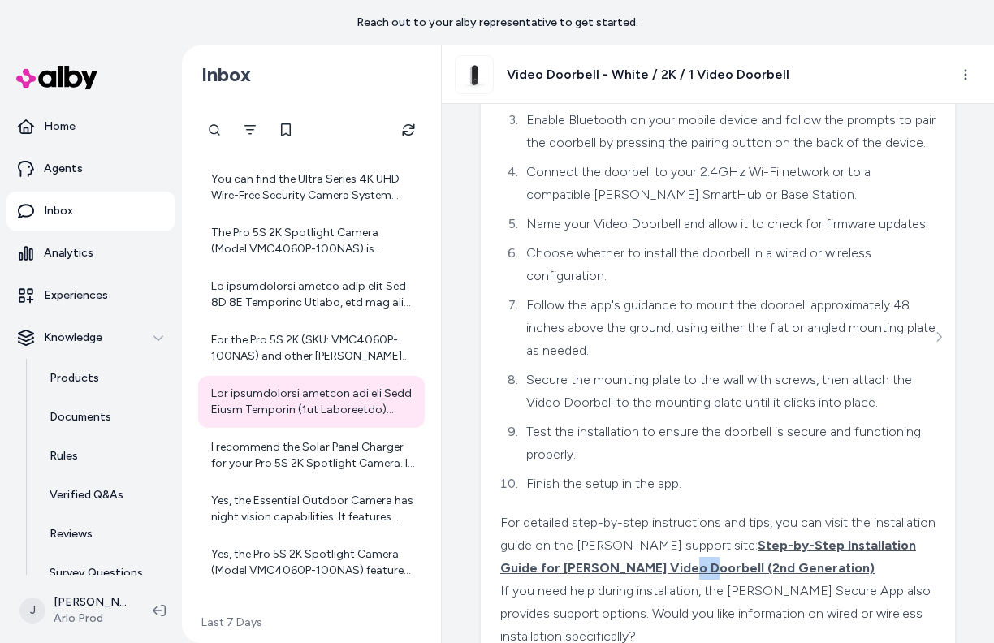
scroll to position [547, 0]
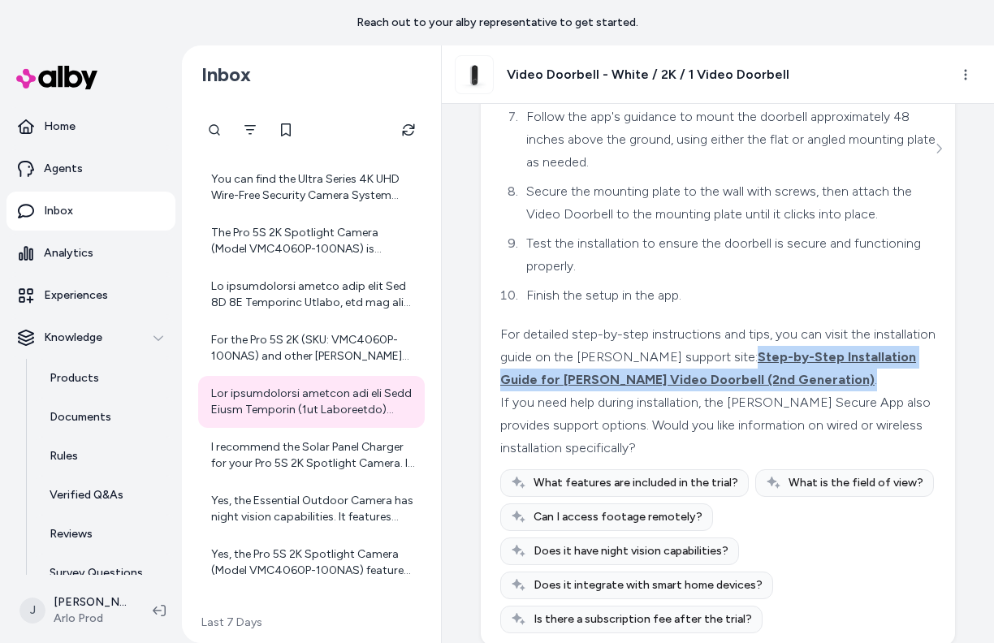
drag, startPoint x: 676, startPoint y: 331, endPoint x: 707, endPoint y: 346, distance: 34.1
click at [707, 346] on div "For detailed step-by-step instructions and tips, you can visit the installation…" at bounding box center [717, 357] width 435 height 68
copy div "Step-by-Step Installation Guide for Arlo Video Doorbell (2nd Generation) ."
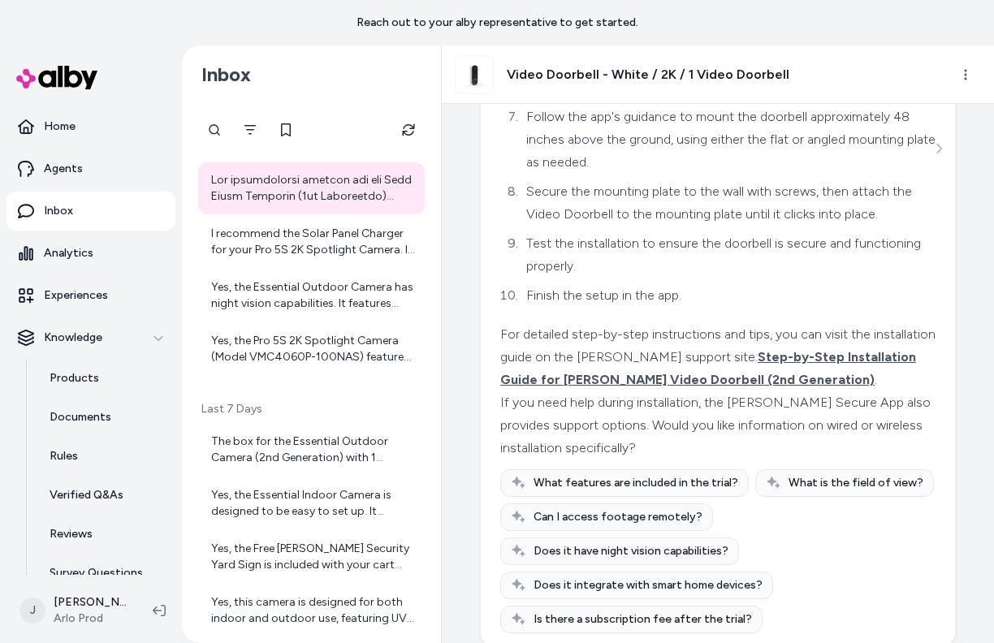
click at [473, 387] on div "Aug 12, 2025 · 6:45 PM What is the installation process like? The installation …" at bounding box center [718, 373] width 552 height 539
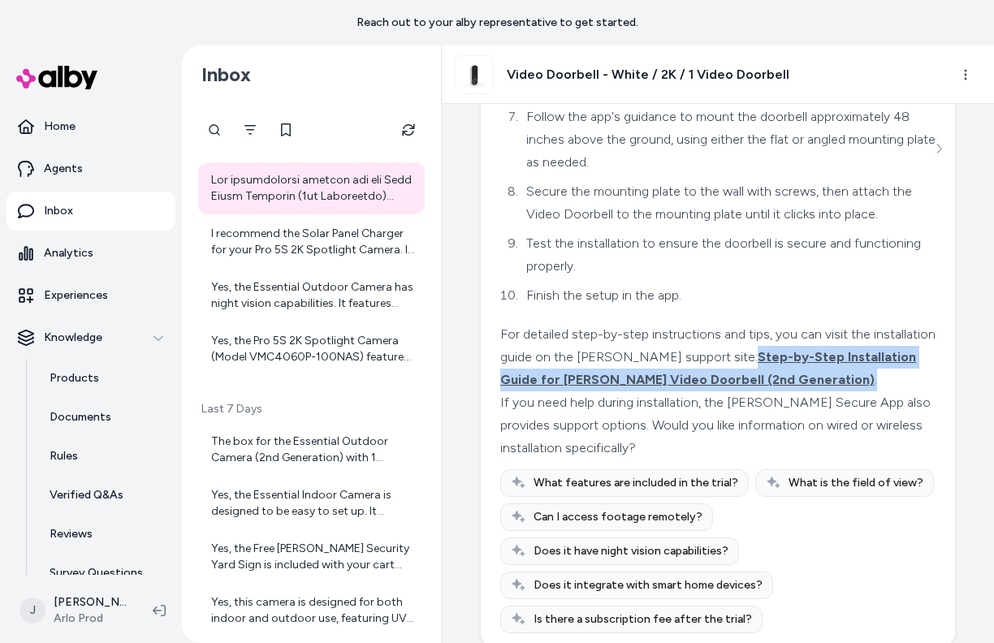
drag, startPoint x: 676, startPoint y: 331, endPoint x: 715, endPoint y: 358, distance: 47.1
click at [715, 358] on div "For detailed step-by-step instructions and tips, you can visit the installation…" at bounding box center [717, 357] width 435 height 68
copy div "Step-by-Step Installation Guide for Arlo Video Doorbell (2nd Generation) ."
click at [98, 460] on link "Rules" at bounding box center [104, 456] width 142 height 39
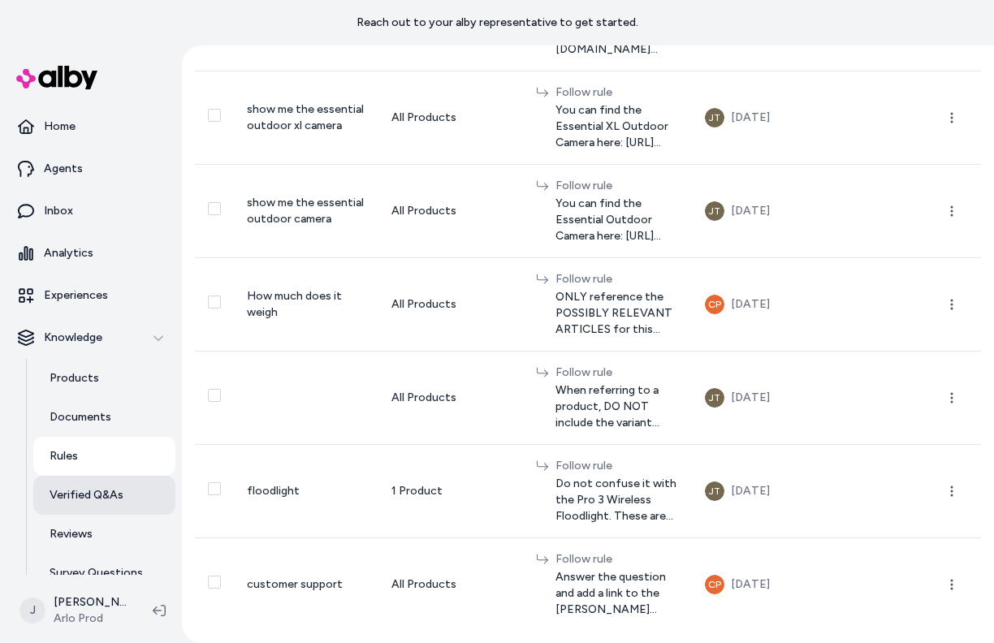
scroll to position [10, 0]
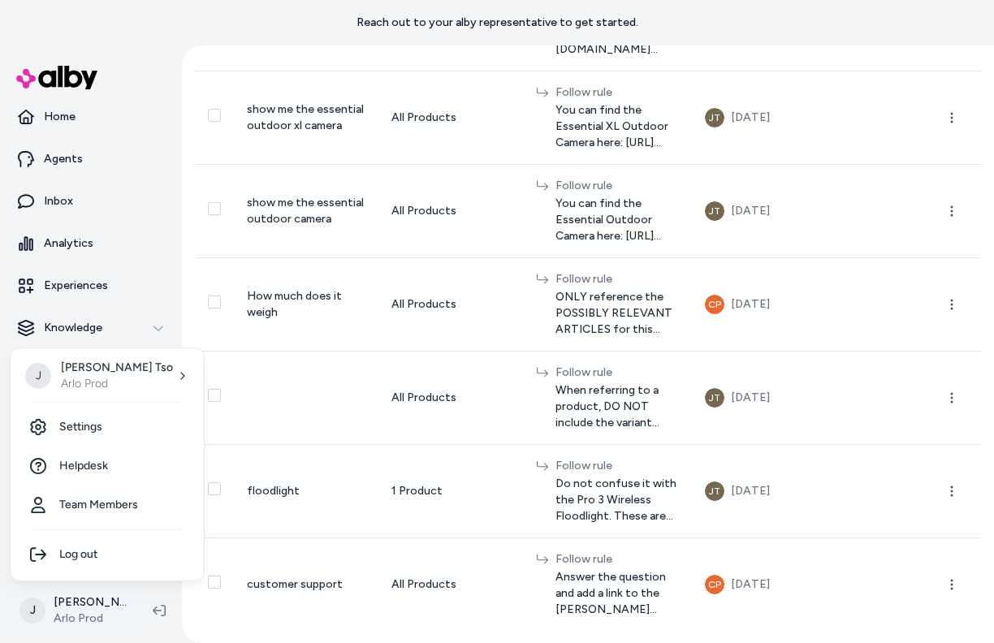
click at [89, 608] on html "Reach out to your alby representative to get started. Home Agents Inbox Analyti…" at bounding box center [497, 321] width 994 height 643
click at [134, 435] on link "Settings" at bounding box center [107, 427] width 180 height 39
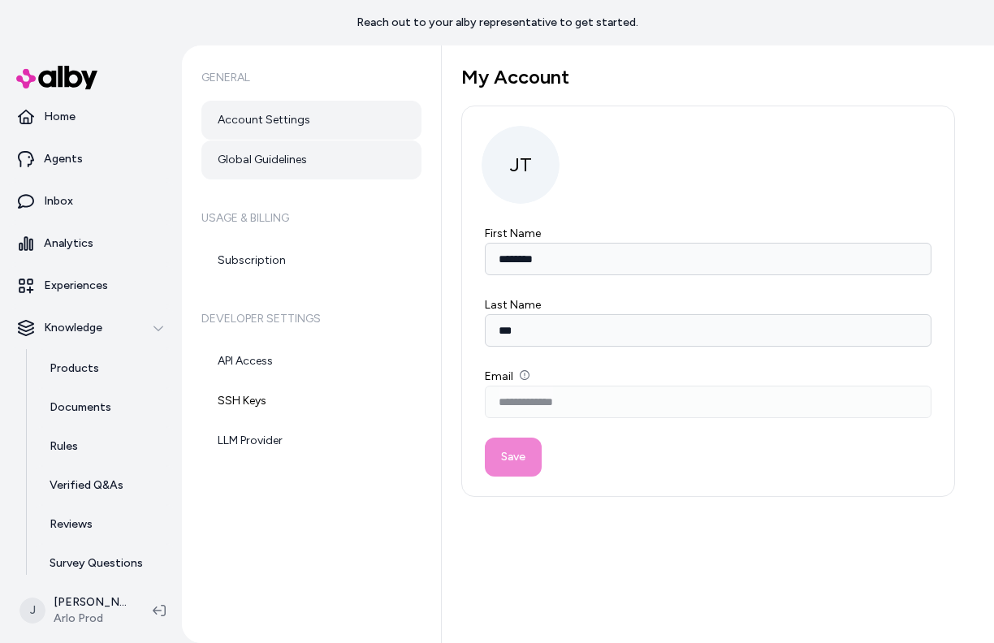
click at [225, 163] on link "Global Guidelines" at bounding box center [311, 159] width 220 height 39
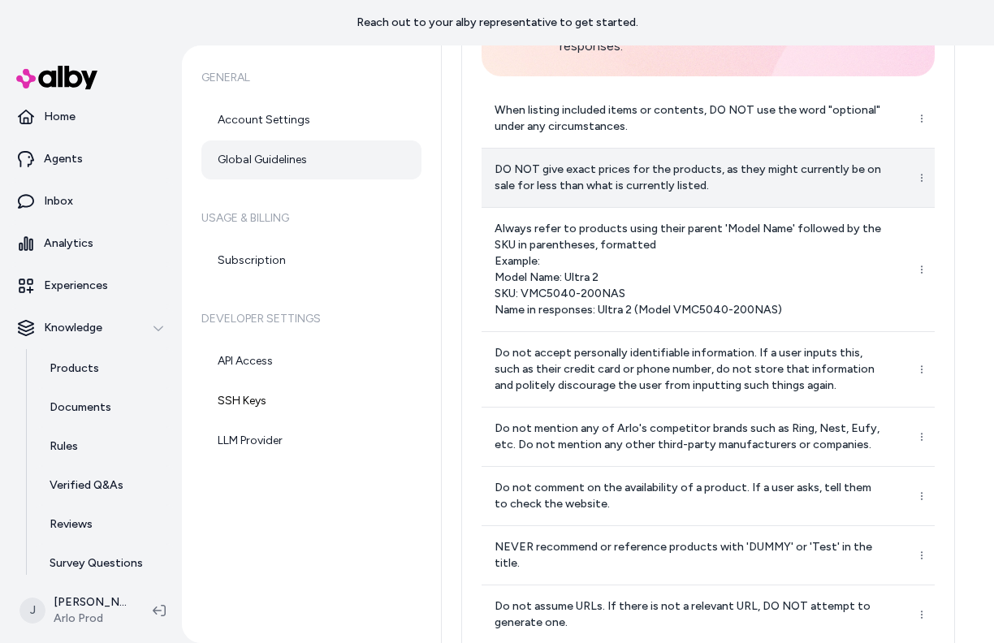
scroll to position [352, 0]
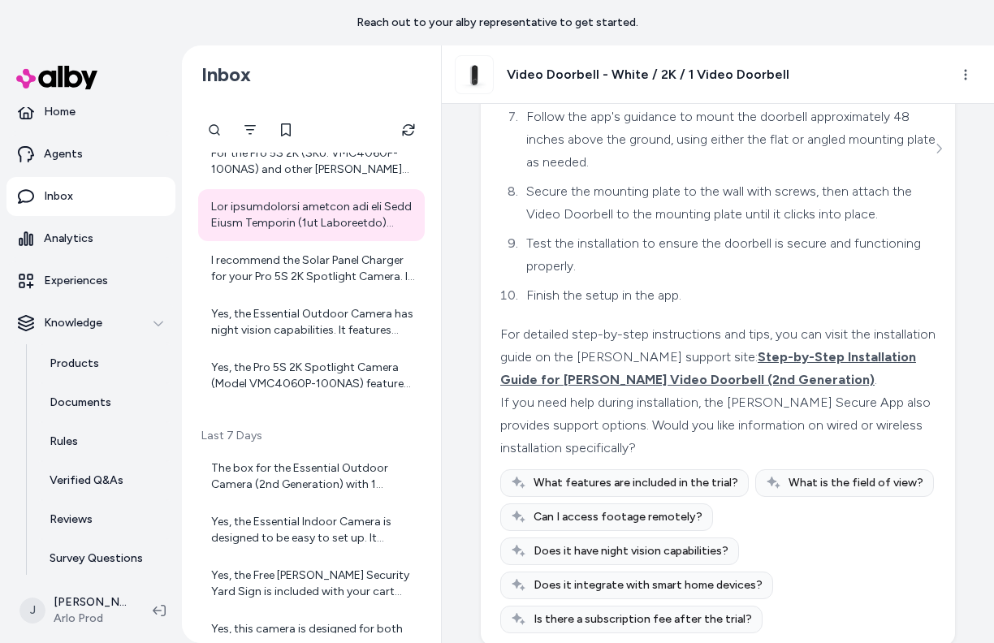
scroll to position [1022, 0]
click at [253, 272] on div "I recommend the Solar Panel Charger for your Pro 5S 2K Spotlight Camera. It is …" at bounding box center [313, 268] width 204 height 32
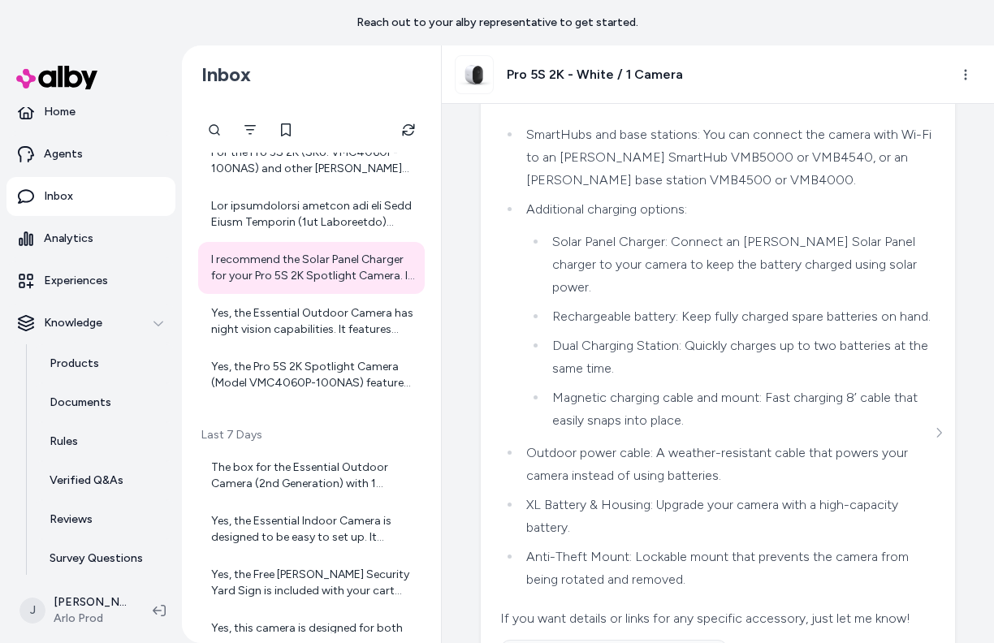
scroll to position [1072, 0]
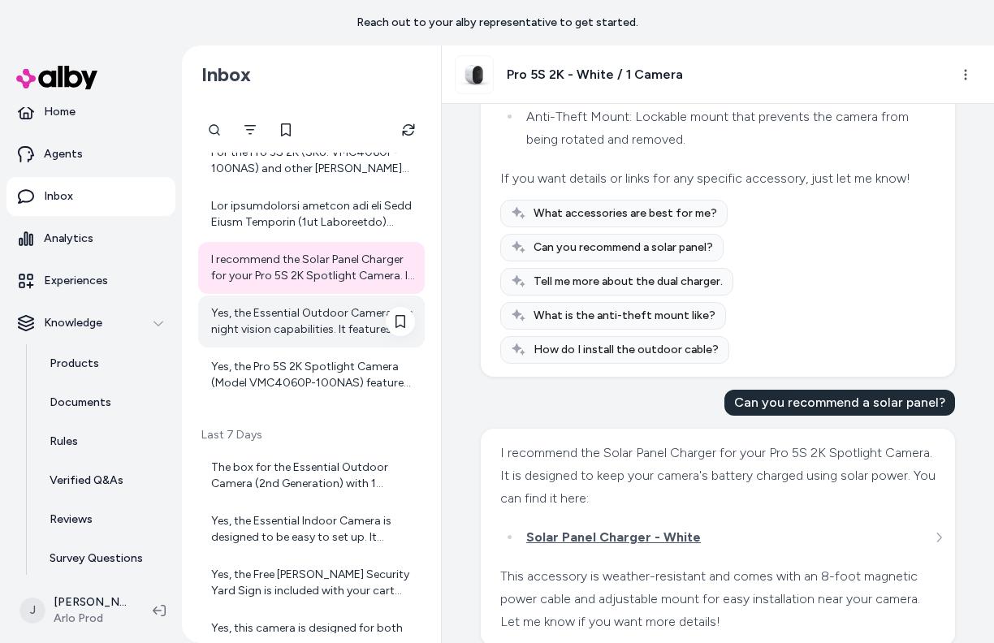
click at [275, 314] on div "Yes, the Essential Outdoor Camera has night vision capabilities. It features co…" at bounding box center [313, 321] width 204 height 32
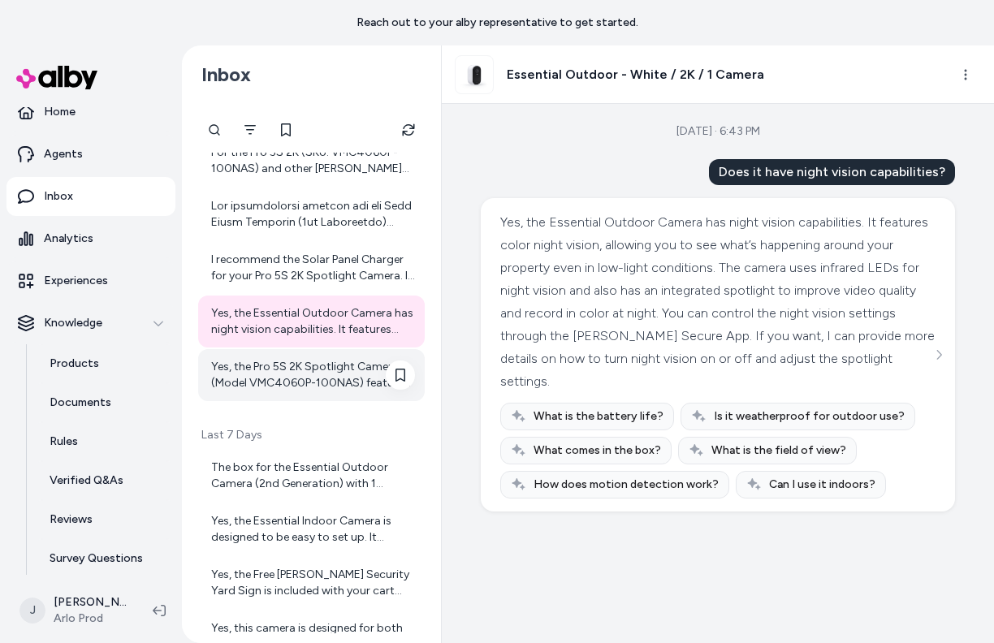
click at [310, 376] on div "Yes, the Pro 5S 2K Spotlight Camera (Model VMC4060P-100NAS) features 12x digita…" at bounding box center [313, 375] width 204 height 32
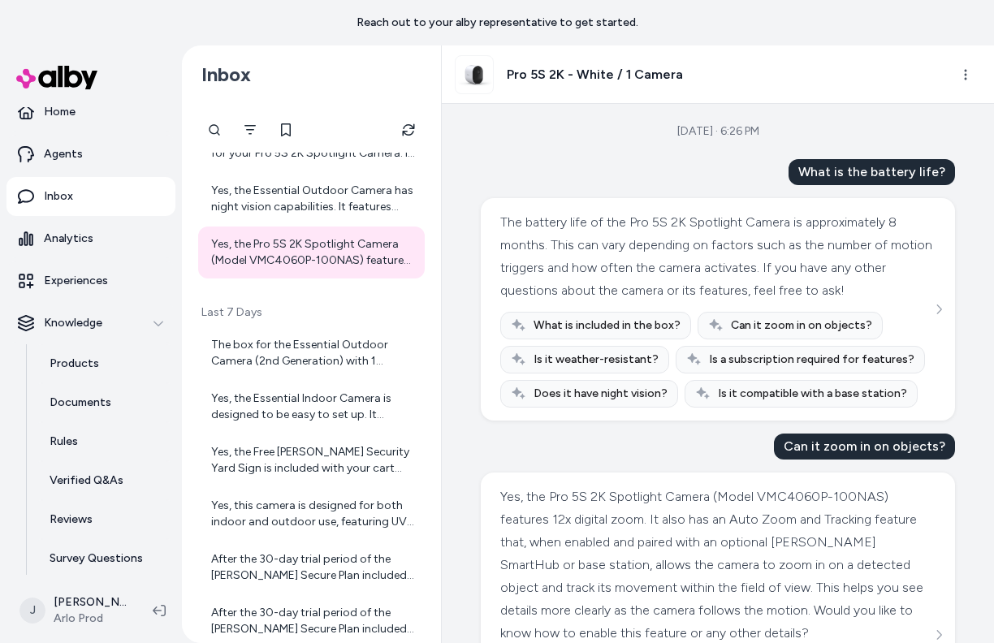
scroll to position [174, 0]
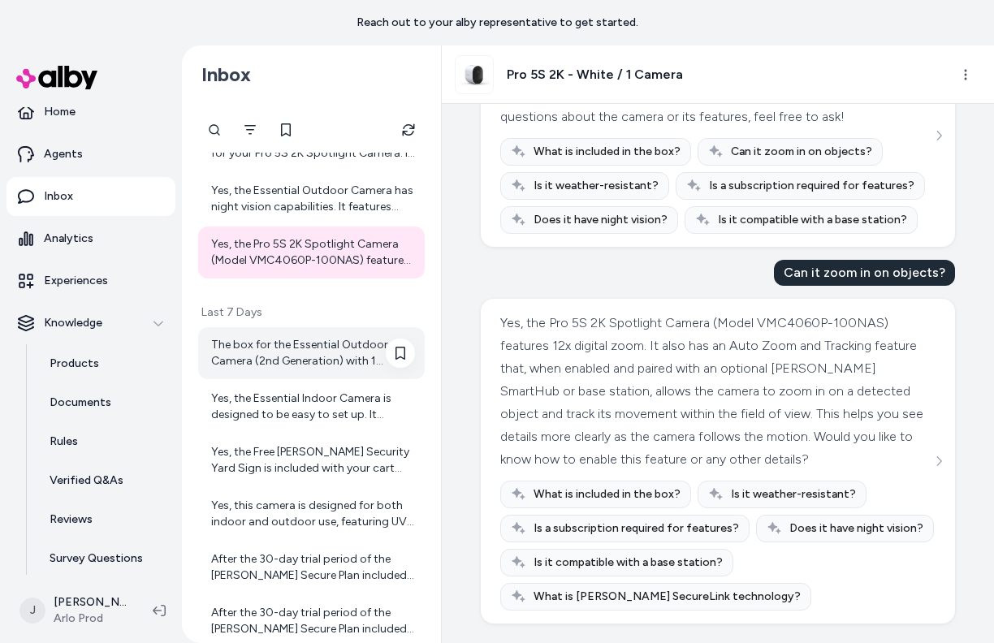
click at [276, 344] on div "The box for the Essential Outdoor Camera (2nd Generation) with 1 Camera include…" at bounding box center [313, 353] width 204 height 32
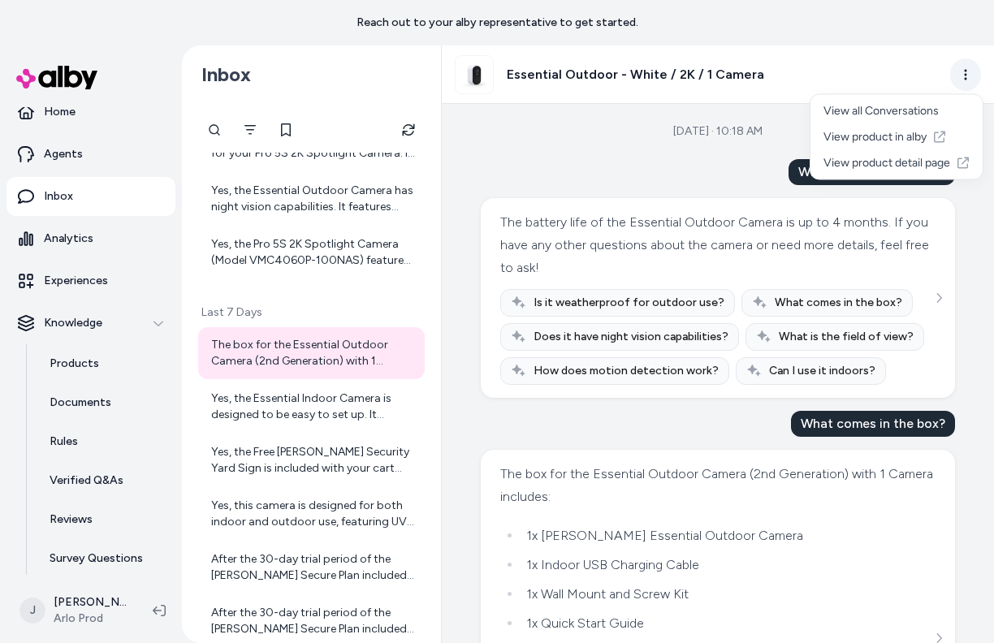
click at [962, 71] on html "Reach out to your alby representative to get started. Home Agents Inbox Analyti…" at bounding box center [497, 321] width 994 height 643
click at [508, 153] on html "Reach out to your alby representative to get started. Home Agents Inbox Analyti…" at bounding box center [497, 321] width 994 height 643
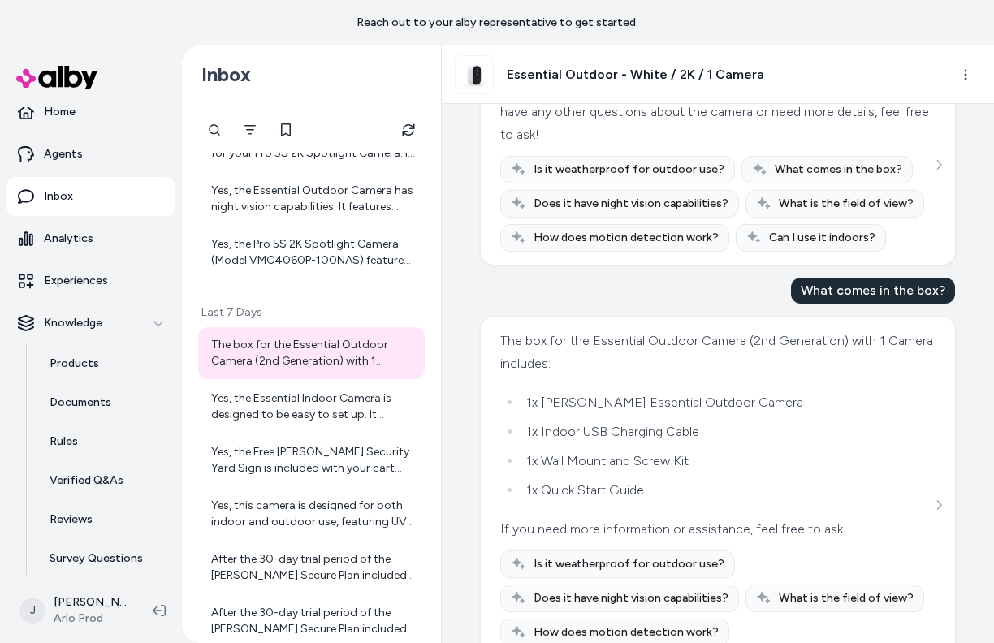
scroll to position [203, 0]
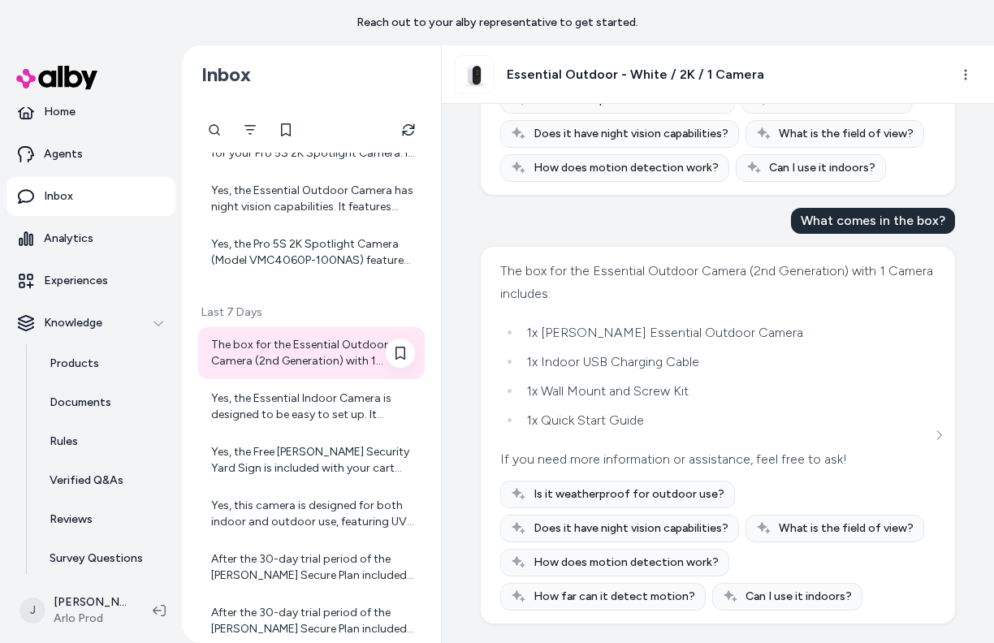
click at [307, 370] on div "The box for the Essential Outdoor Camera (2nd Generation) with 1 Camera include…" at bounding box center [311, 353] width 227 height 52
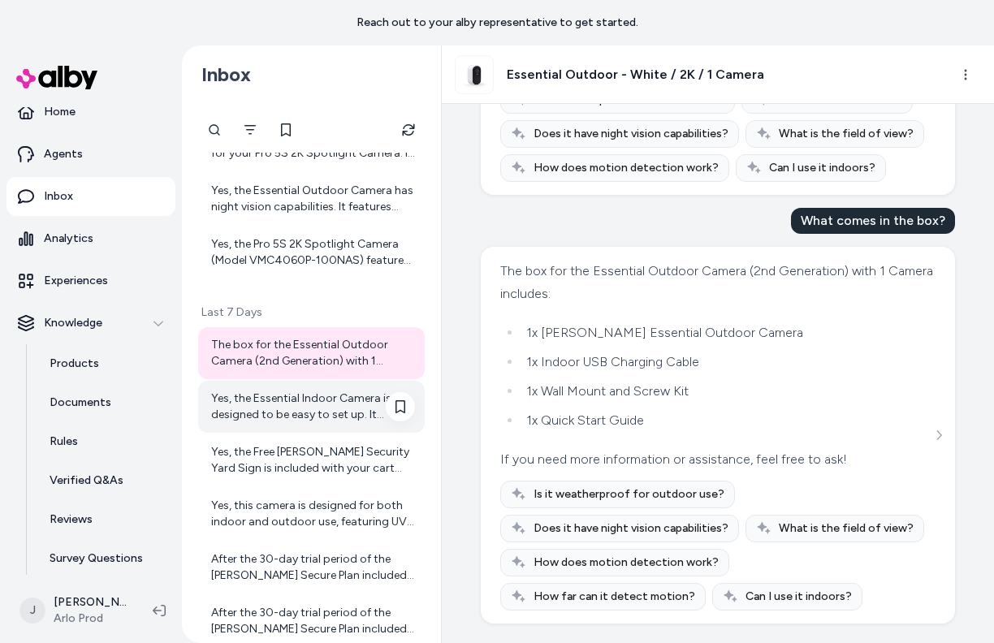
click at [300, 401] on div "Yes, the Essential Indoor Camera is designed to be easy to set up. It typically…" at bounding box center [313, 407] width 204 height 32
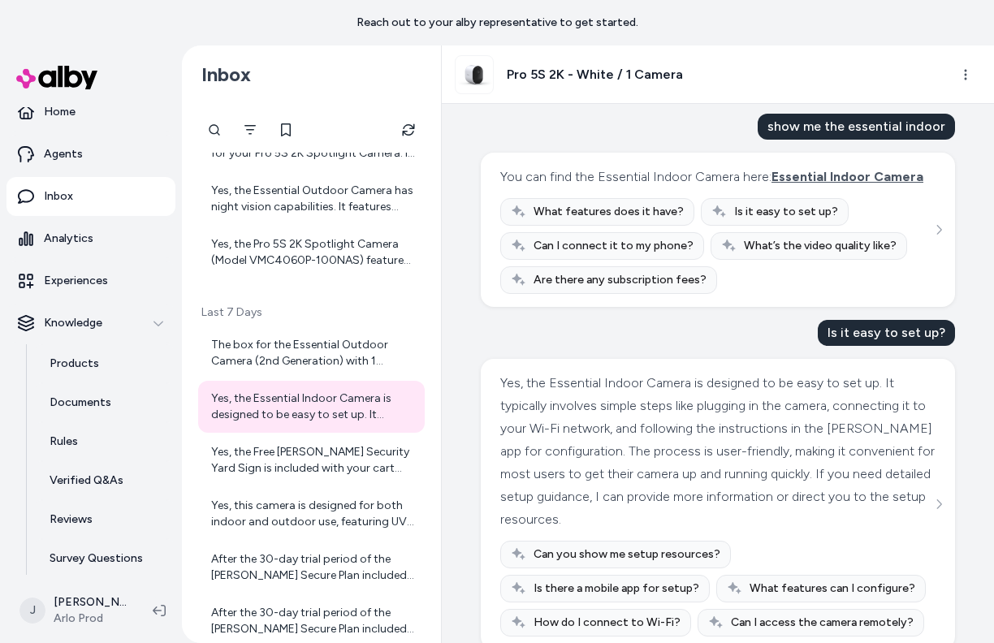
scroll to position [71, 0]
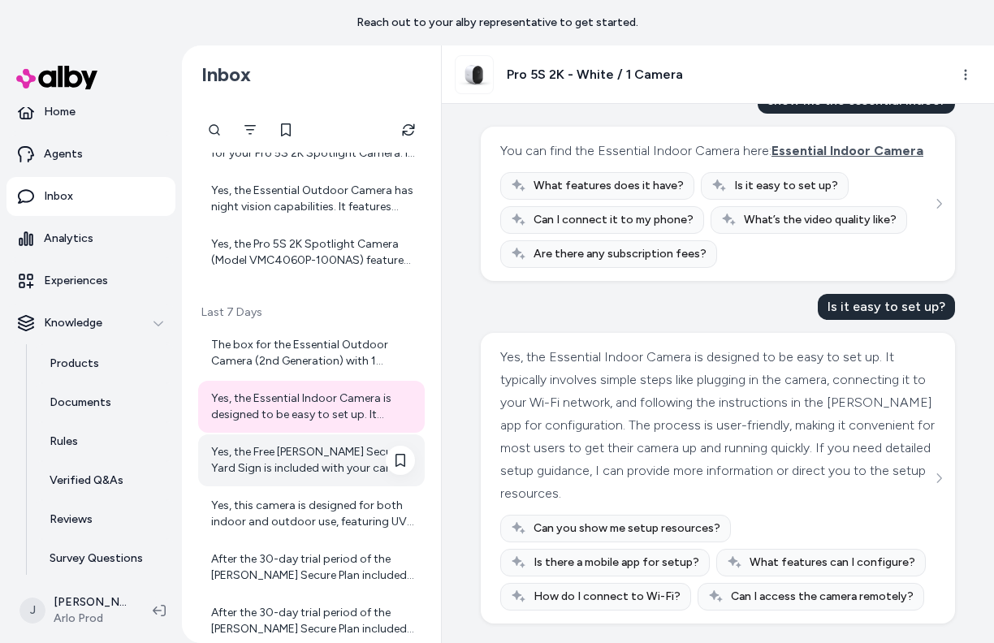
click at [262, 459] on div "Yes, the Free Arlo Security Yard Sign is included with your cart along with The…" at bounding box center [313, 460] width 204 height 32
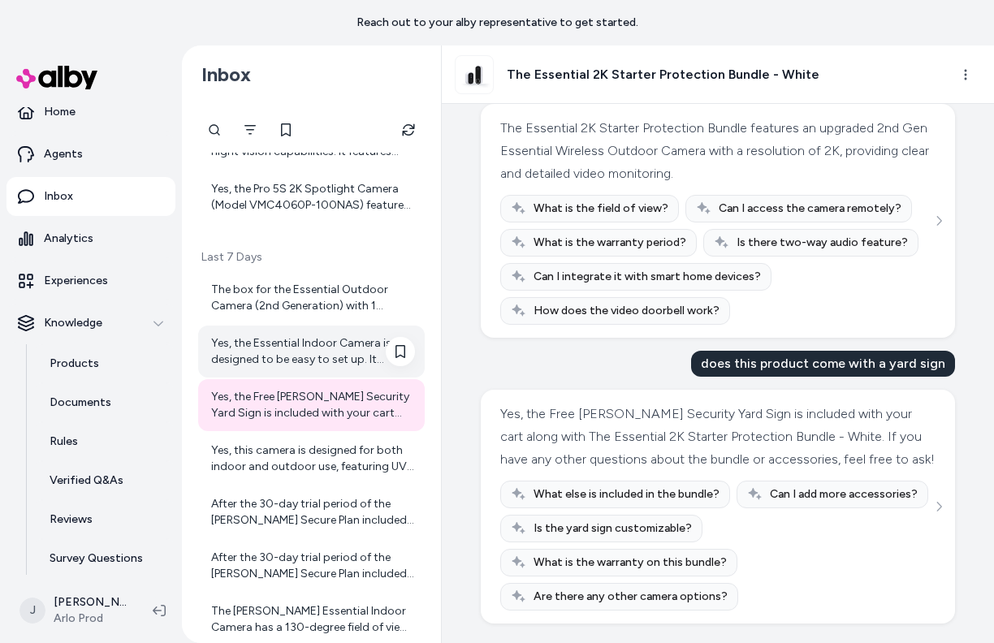
scroll to position [1219, 0]
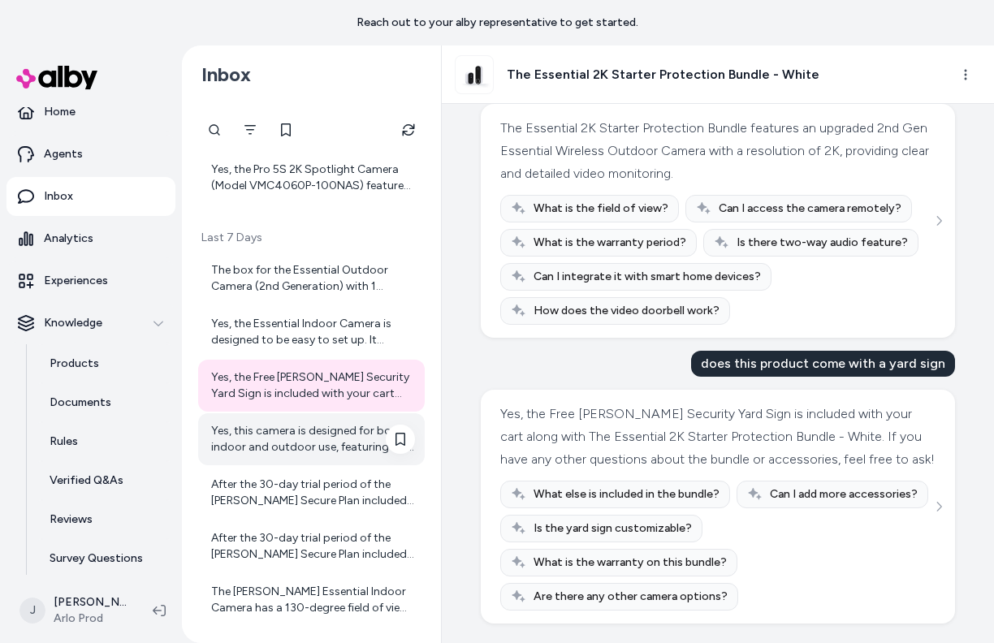
click at [314, 447] on div "Yes, this camera is designed for both indoor and outdoor use, featuring UV and …" at bounding box center [313, 439] width 204 height 32
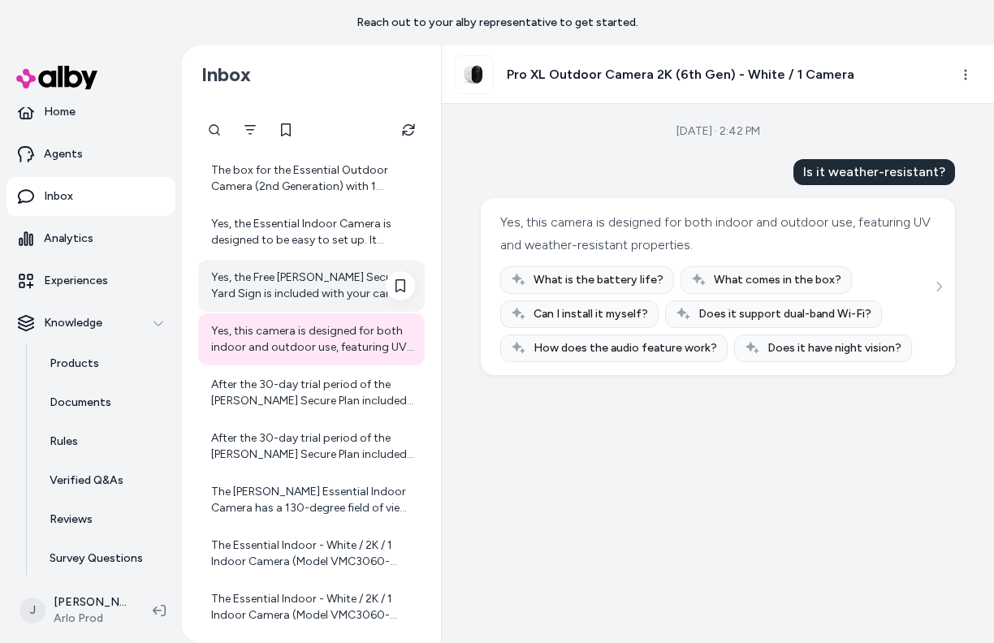
scroll to position [1322, 0]
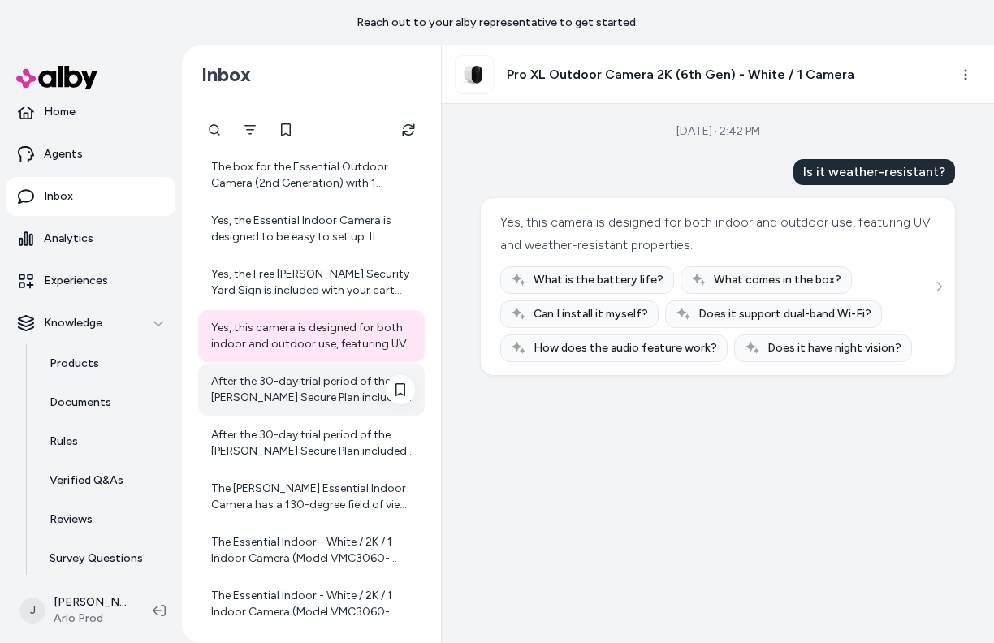
click at [307, 407] on div "After the 30-day trial period of the Arlo Secure Plan included with the Essenti…" at bounding box center [311, 390] width 227 height 52
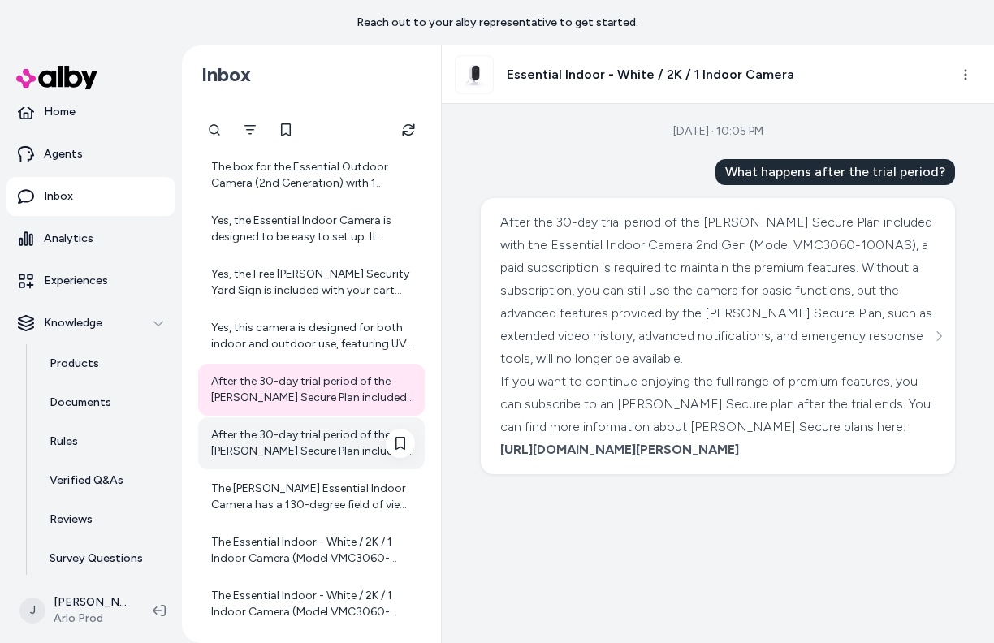
click at [312, 446] on div "After the 30-day trial period of the Arlo Secure Plan included with the Essenti…" at bounding box center [313, 443] width 204 height 32
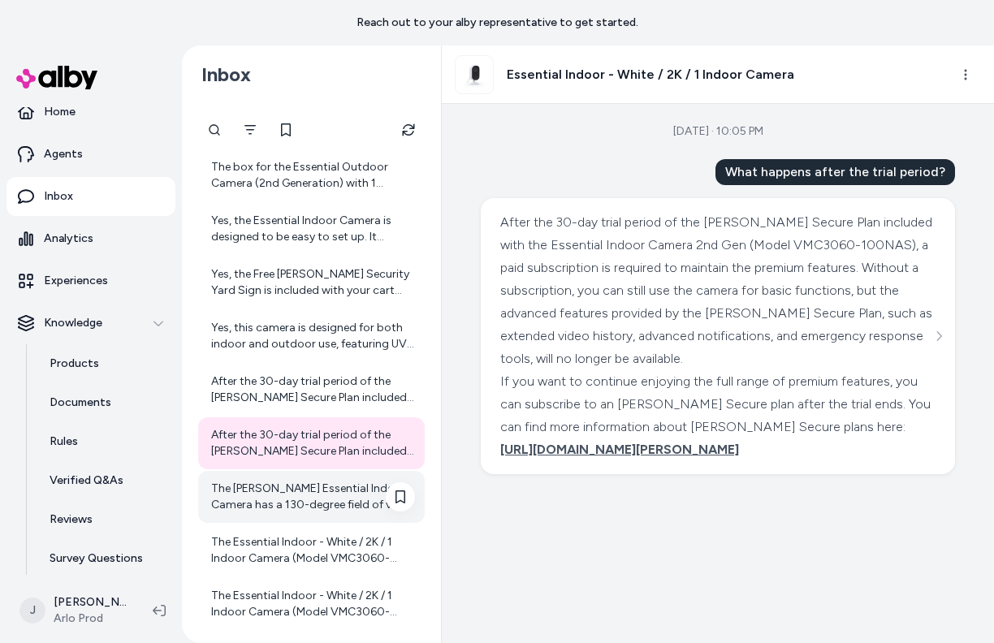
click at [316, 486] on div "The Arlo Essential Indoor Camera has a 130-degree field of view, allowing you t…" at bounding box center [313, 497] width 204 height 32
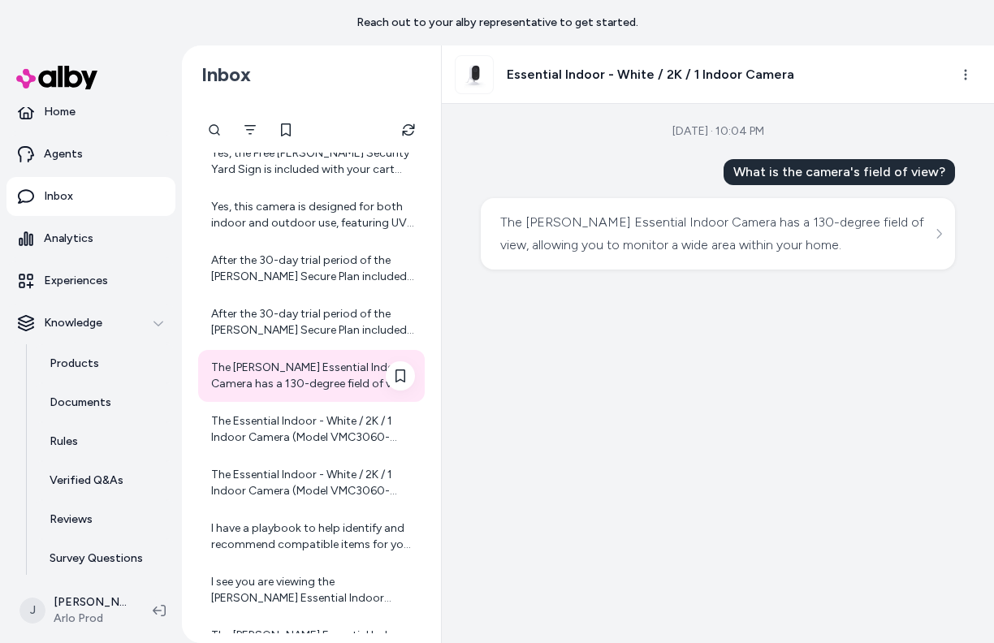
scroll to position [1448, 0]
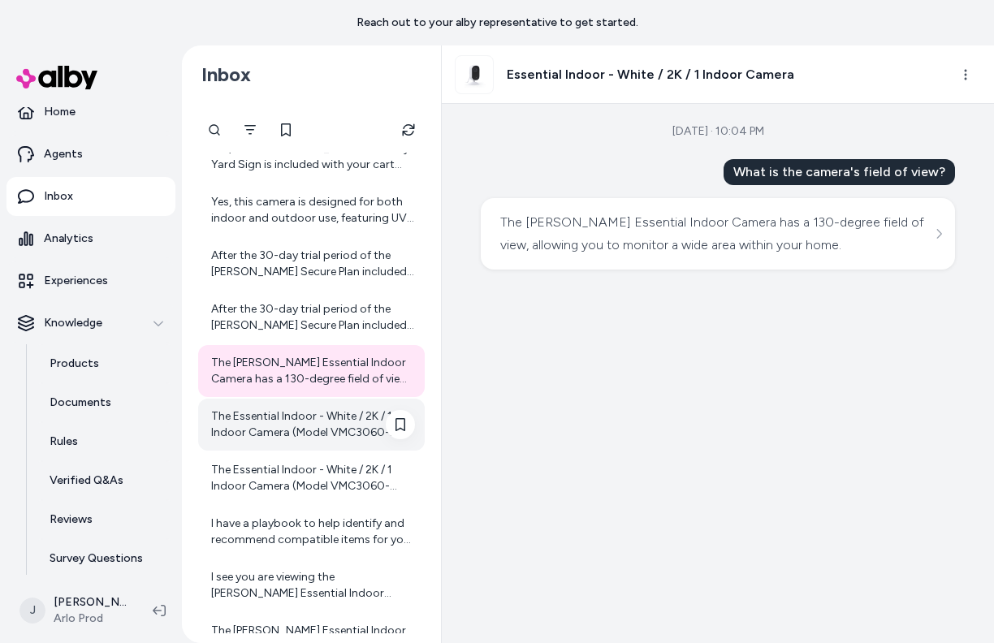
click at [300, 433] on div "The Essential Indoor - White / 2K / 1 Indoor Camera (Model VMC3060-100NAS) is c…" at bounding box center [313, 424] width 204 height 32
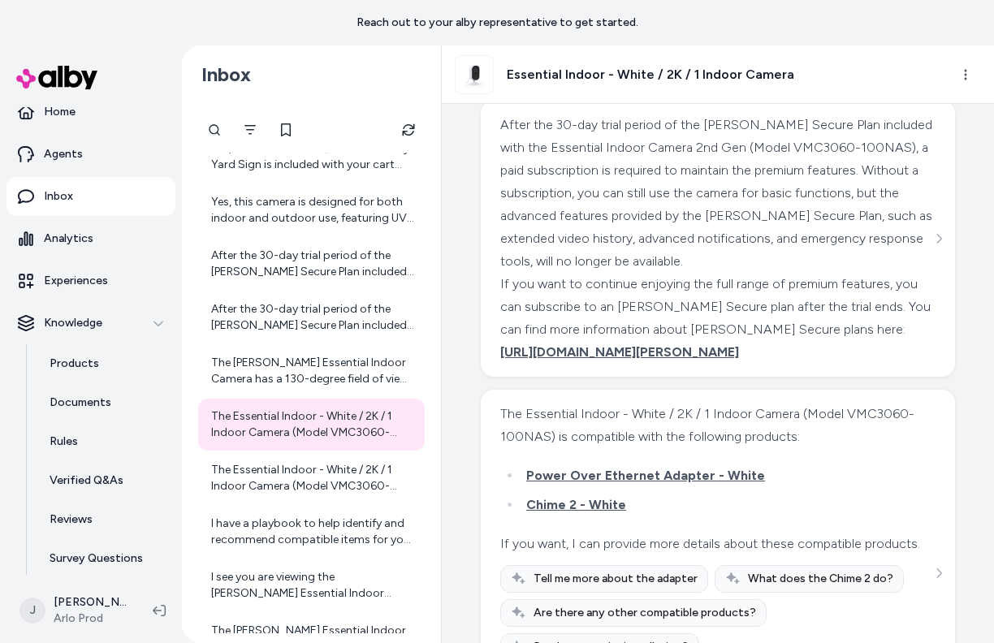
scroll to position [197, 0]
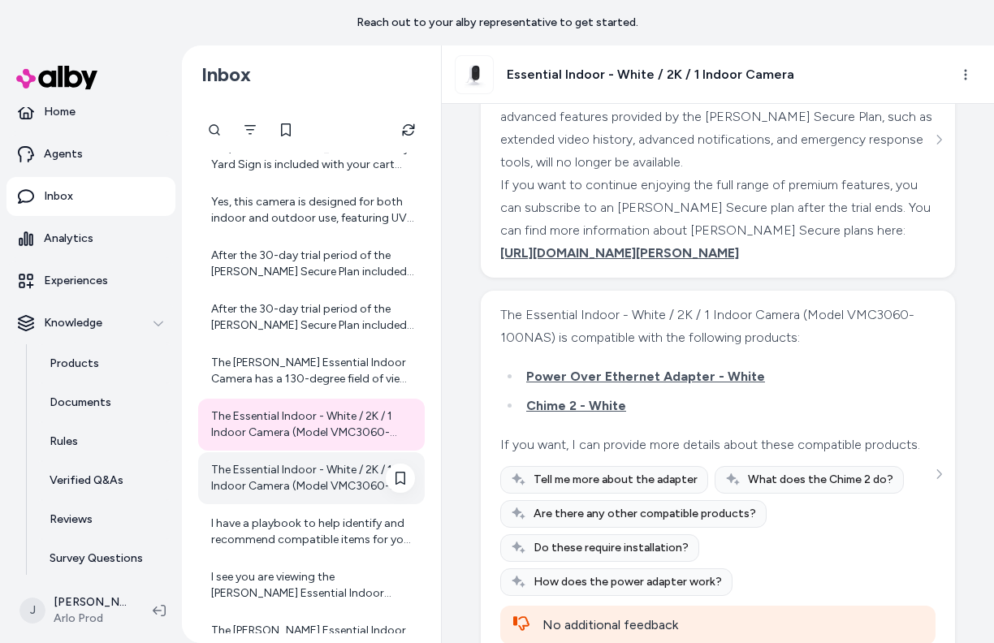
click at [322, 475] on div "The Essential Indoor - White / 2K / 1 Indoor Camera (Model VMC3060-100NAS) is c…" at bounding box center [313, 478] width 204 height 32
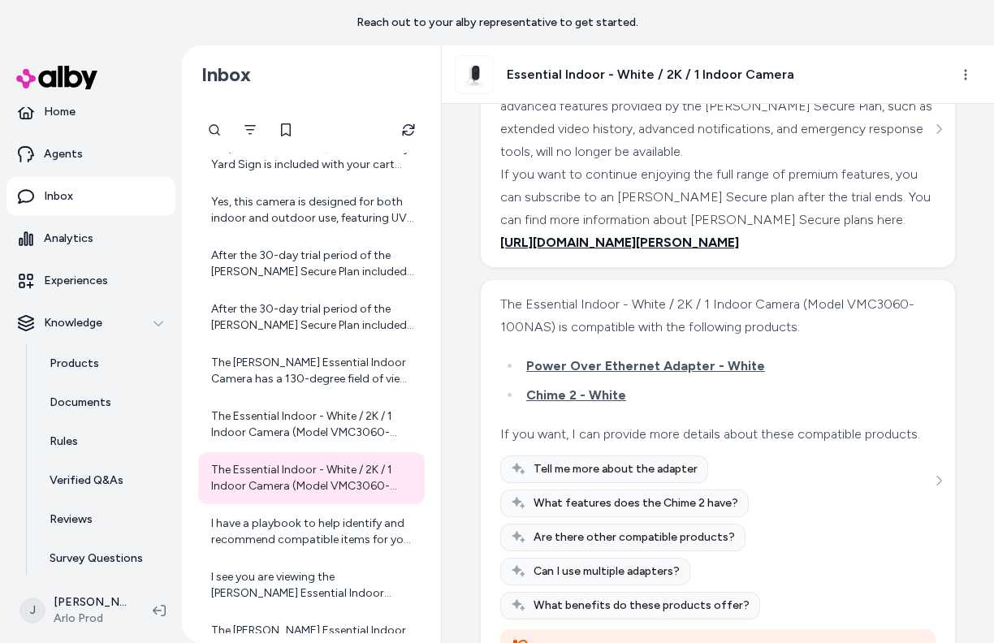
scroll to position [231, 0]
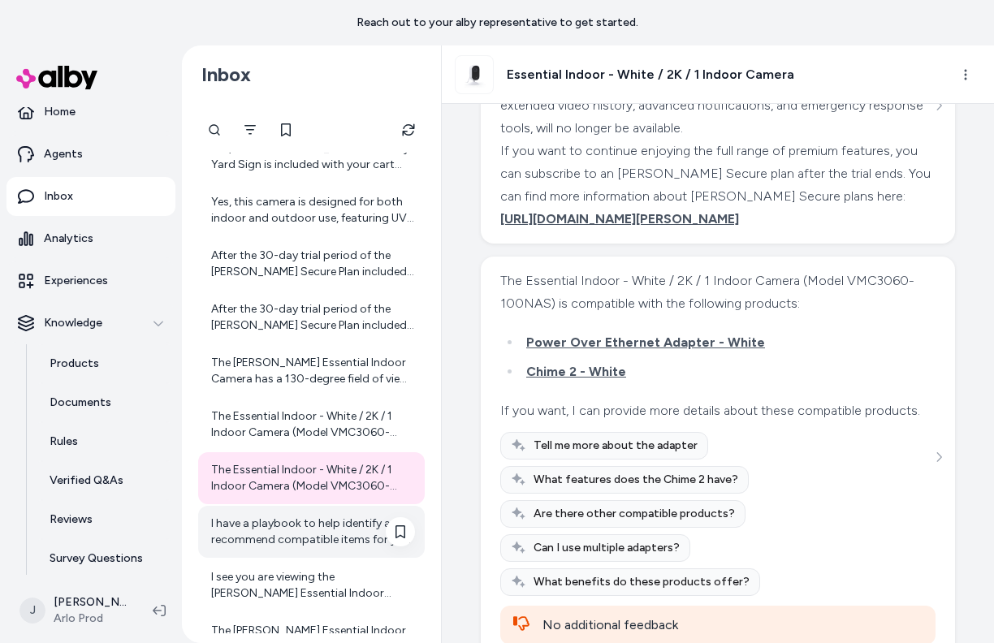
click at [315, 538] on div "I have a playbook to help identify and recommend compatible items for your prod…" at bounding box center [313, 532] width 204 height 32
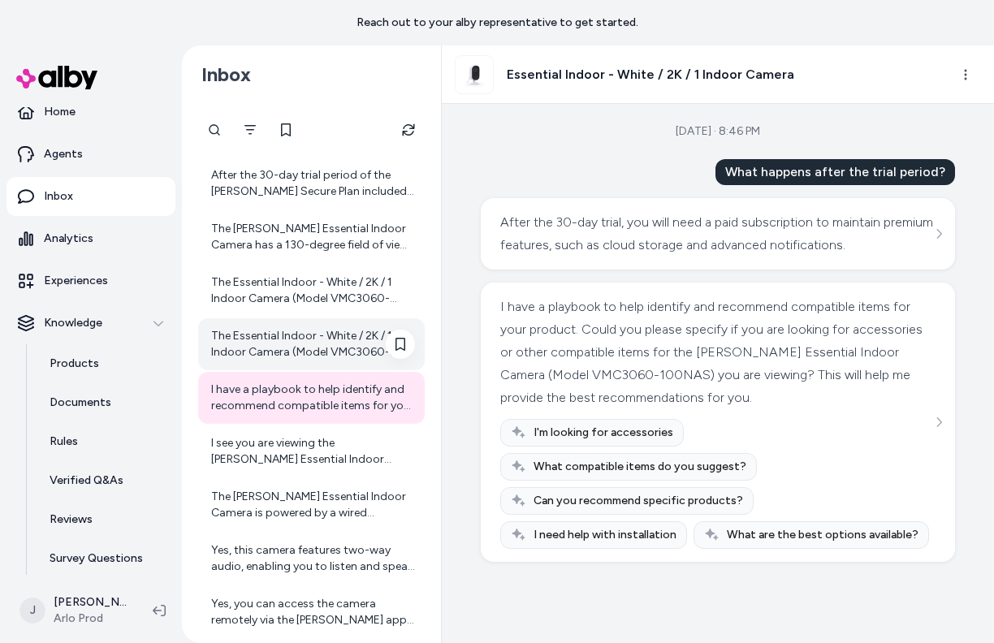
scroll to position [1585, 0]
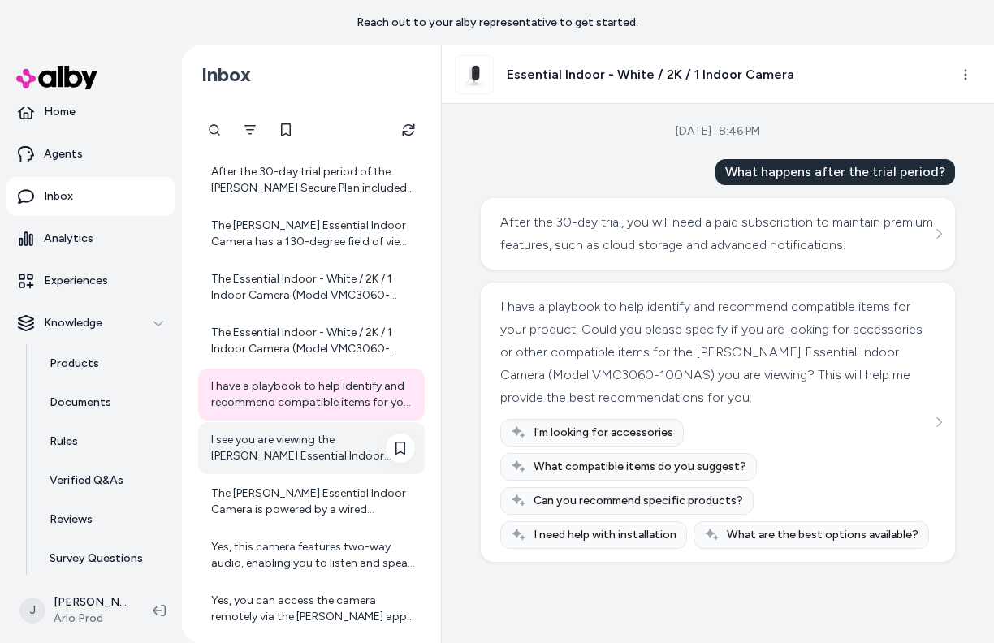
click at [305, 459] on div "I see you are viewing the Arlo Essential Indoor Camera 2nd Gen (SKU VMC3060-100…" at bounding box center [313, 448] width 204 height 32
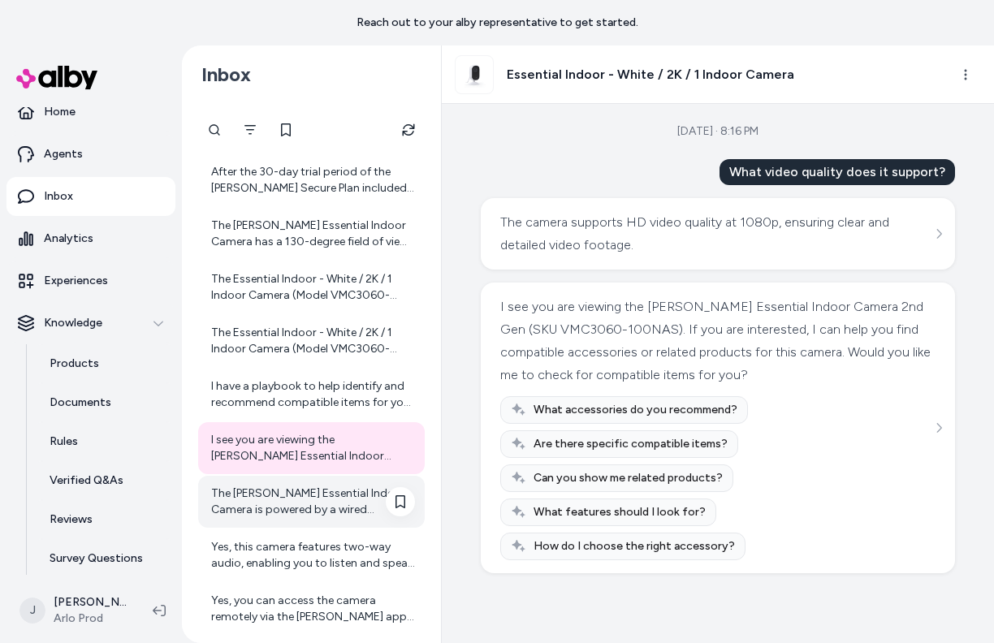
click at [311, 499] on div "The Arlo Essential Indoor Camera is powered by a wired connection, ensuring a c…" at bounding box center [313, 502] width 204 height 32
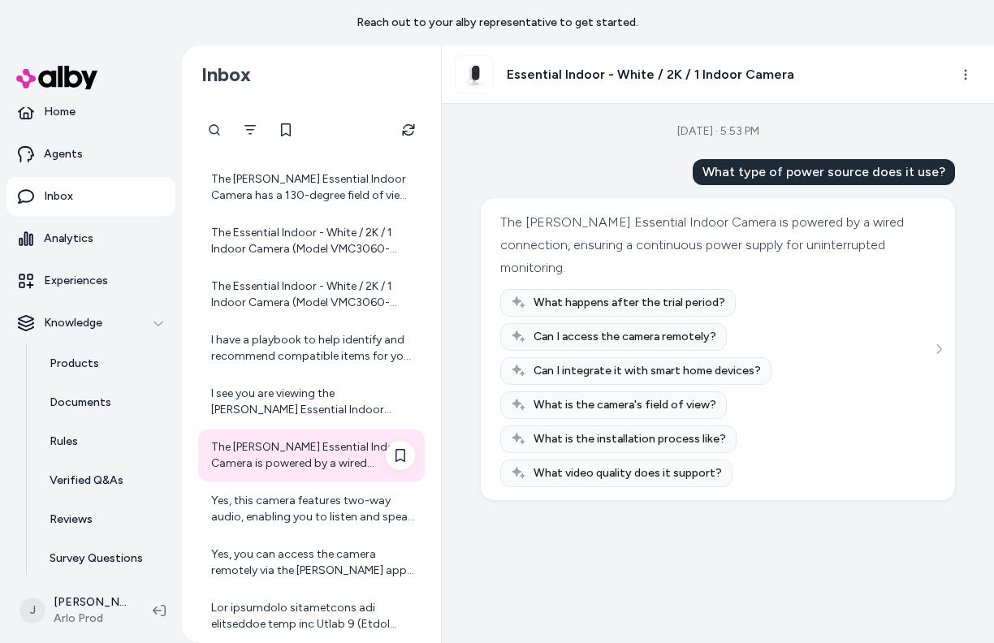
scroll to position [1647, 0]
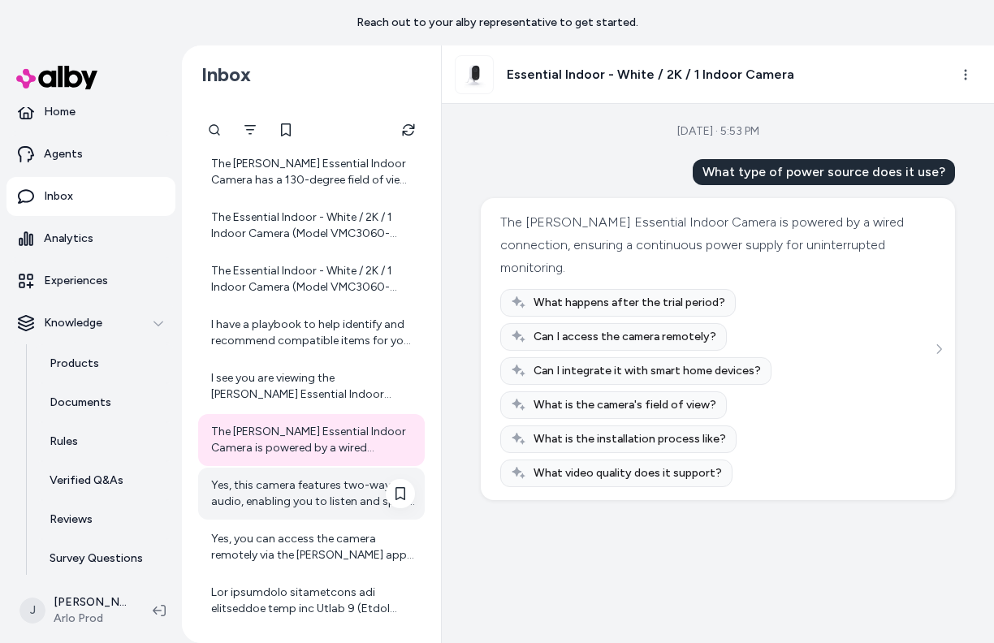
click at [319, 501] on div "Yes, this camera features two-way audio, enabling you to listen and speak throu…" at bounding box center [313, 494] width 204 height 32
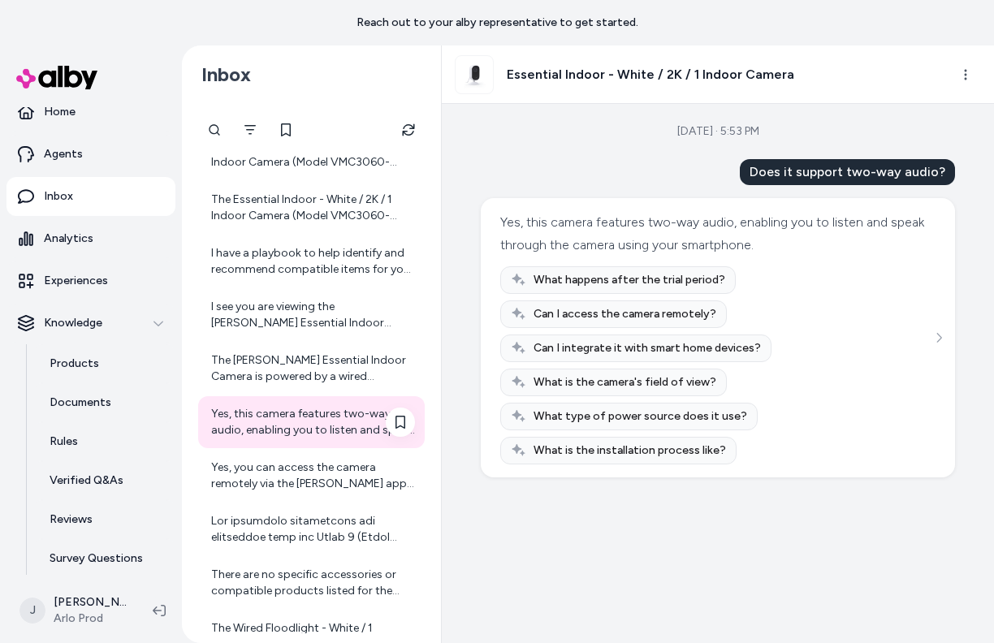
scroll to position [1722, 0]
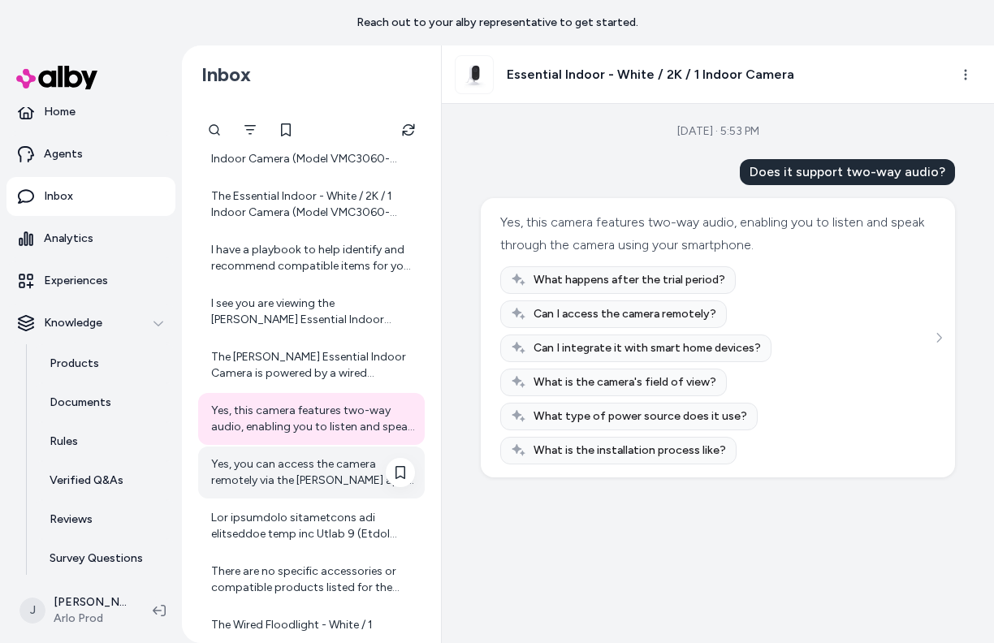
click at [306, 482] on div "Yes, you can access the camera remotely via the Arlo app, allowing you to monit…" at bounding box center [313, 472] width 204 height 32
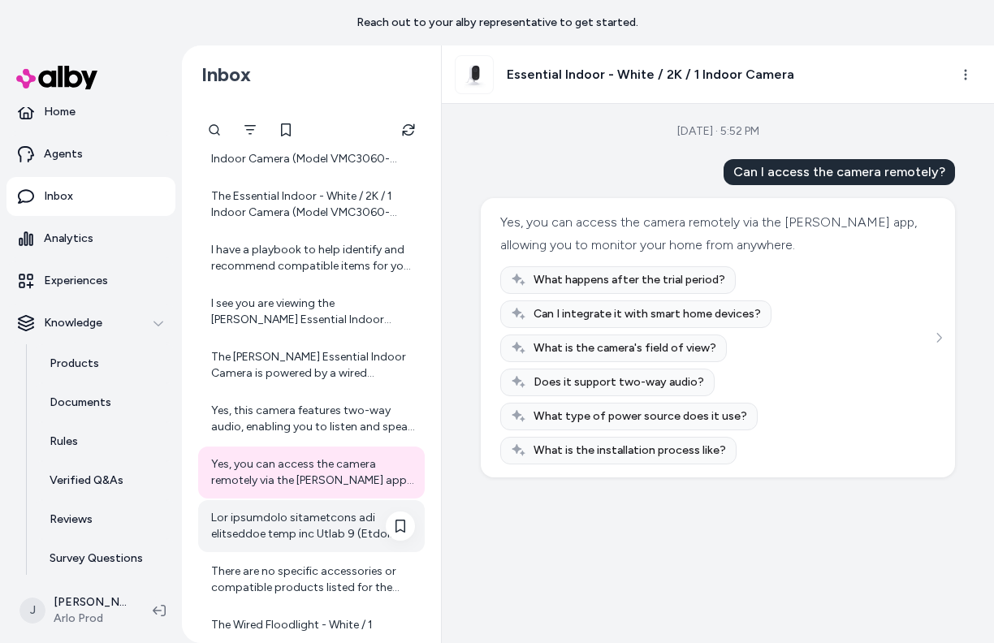
click at [301, 531] on div at bounding box center [313, 526] width 204 height 32
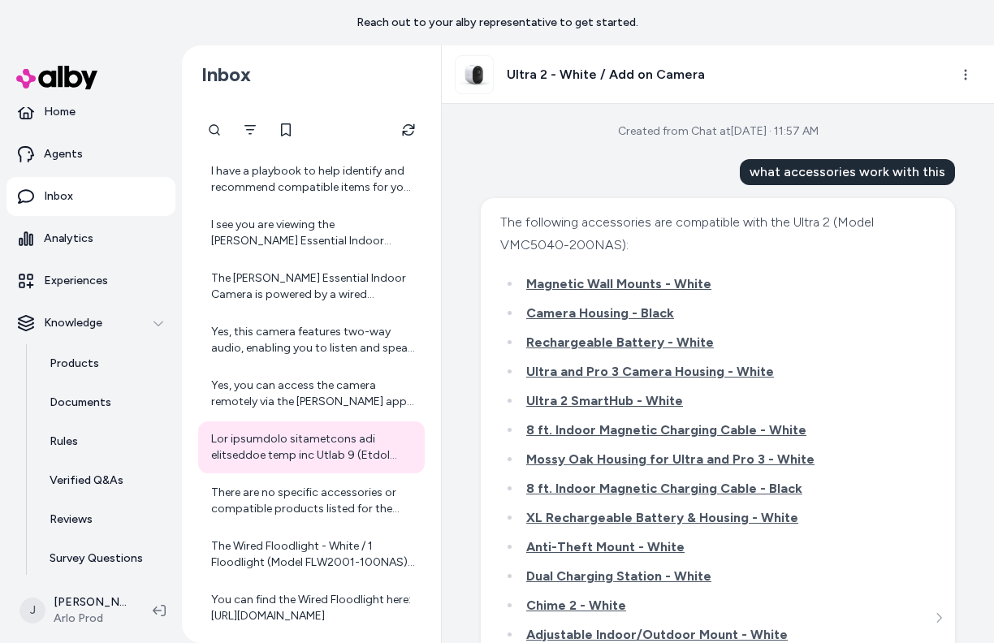
scroll to position [414, 0]
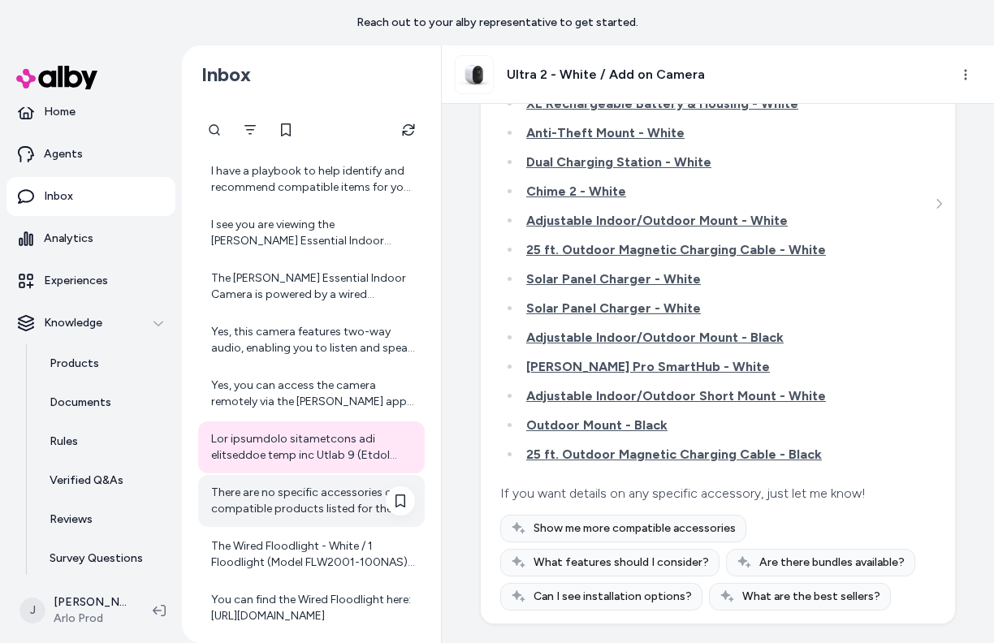
click at [315, 509] on div "There are no specific accessories or compatible products listed for the Wired F…" at bounding box center [313, 501] width 204 height 32
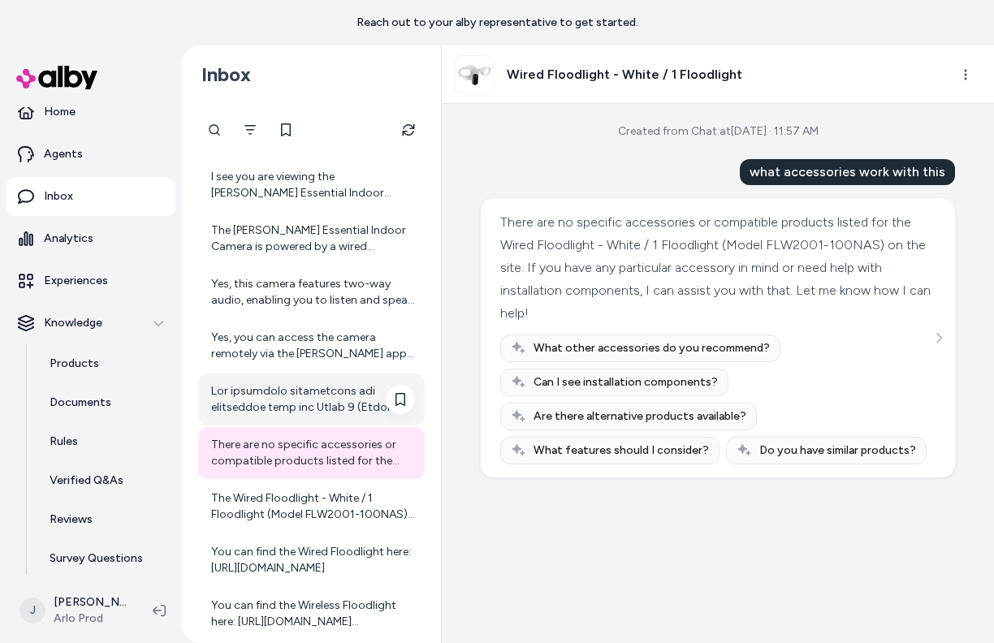
scroll to position [1865, 0]
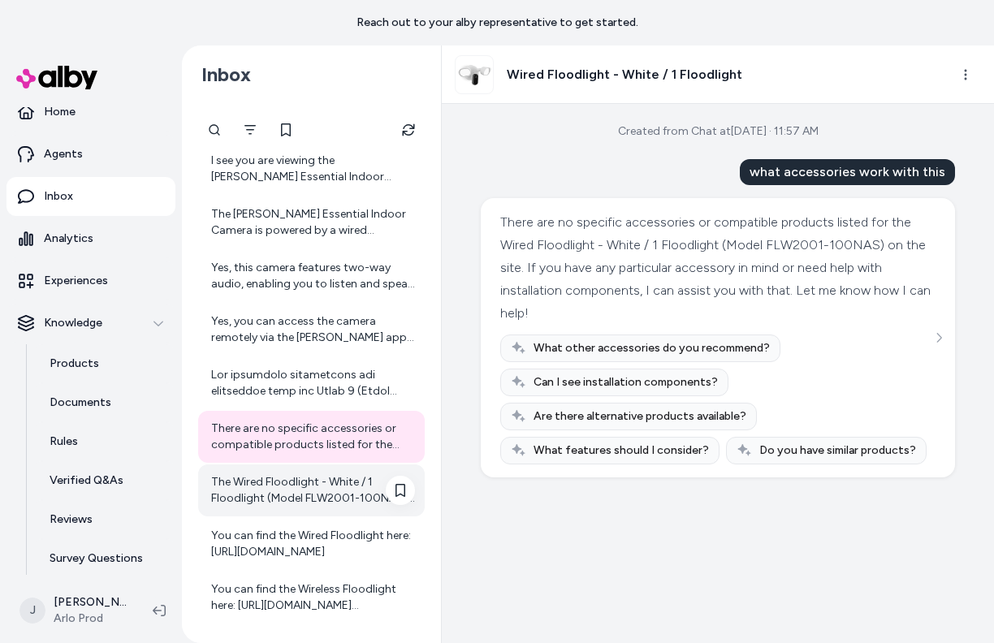
click at [343, 508] on div "The Wired Floodlight - White / 1 Floodlight (Model FLW2001-100NAS) does not hav…" at bounding box center [311, 491] width 227 height 52
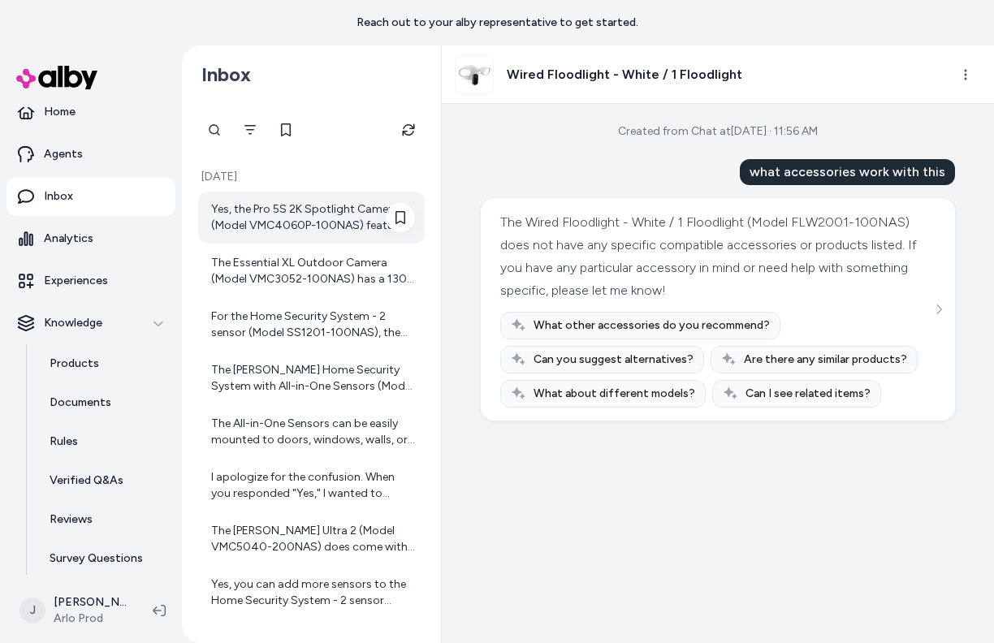
click at [288, 219] on div "Yes, the Pro 5S 2K Spotlight Camera (Model VMC4060P-100NAS) features 12x digita…" at bounding box center [313, 217] width 204 height 32
